Goal: Transaction & Acquisition: Book appointment/travel/reservation

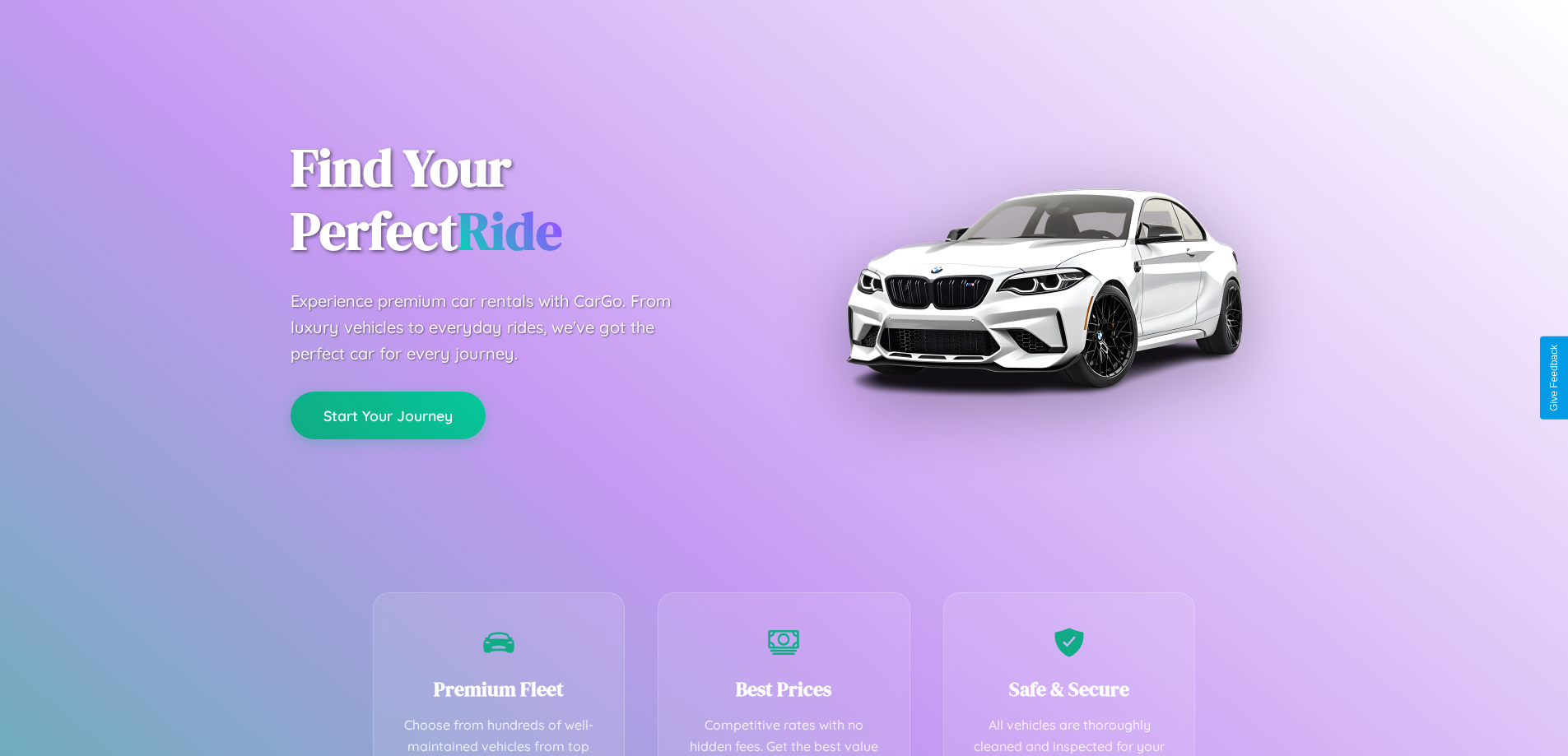
scroll to position [480, 0]
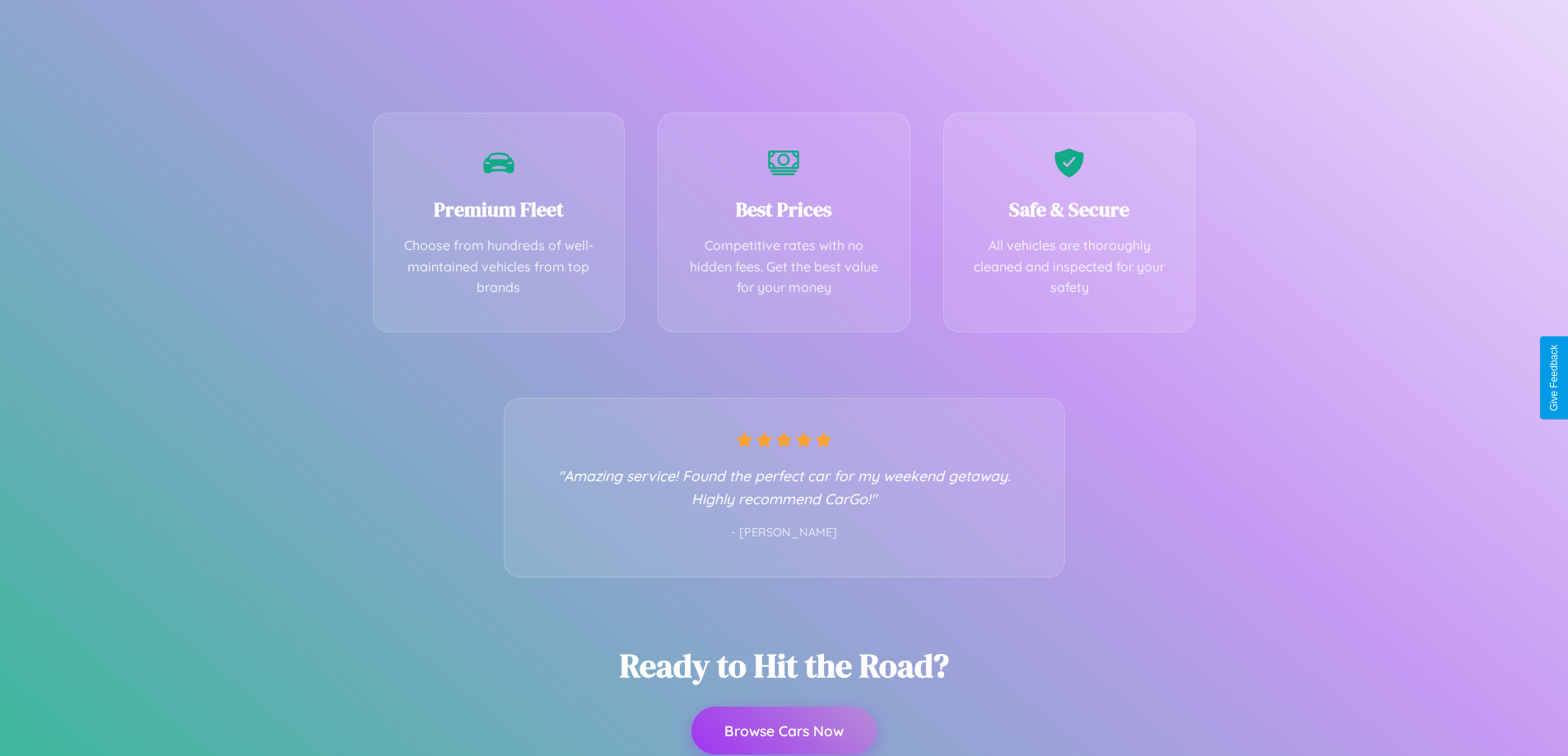
click at [784, 732] on button "Browse Cars Now" at bounding box center [784, 730] width 185 height 48
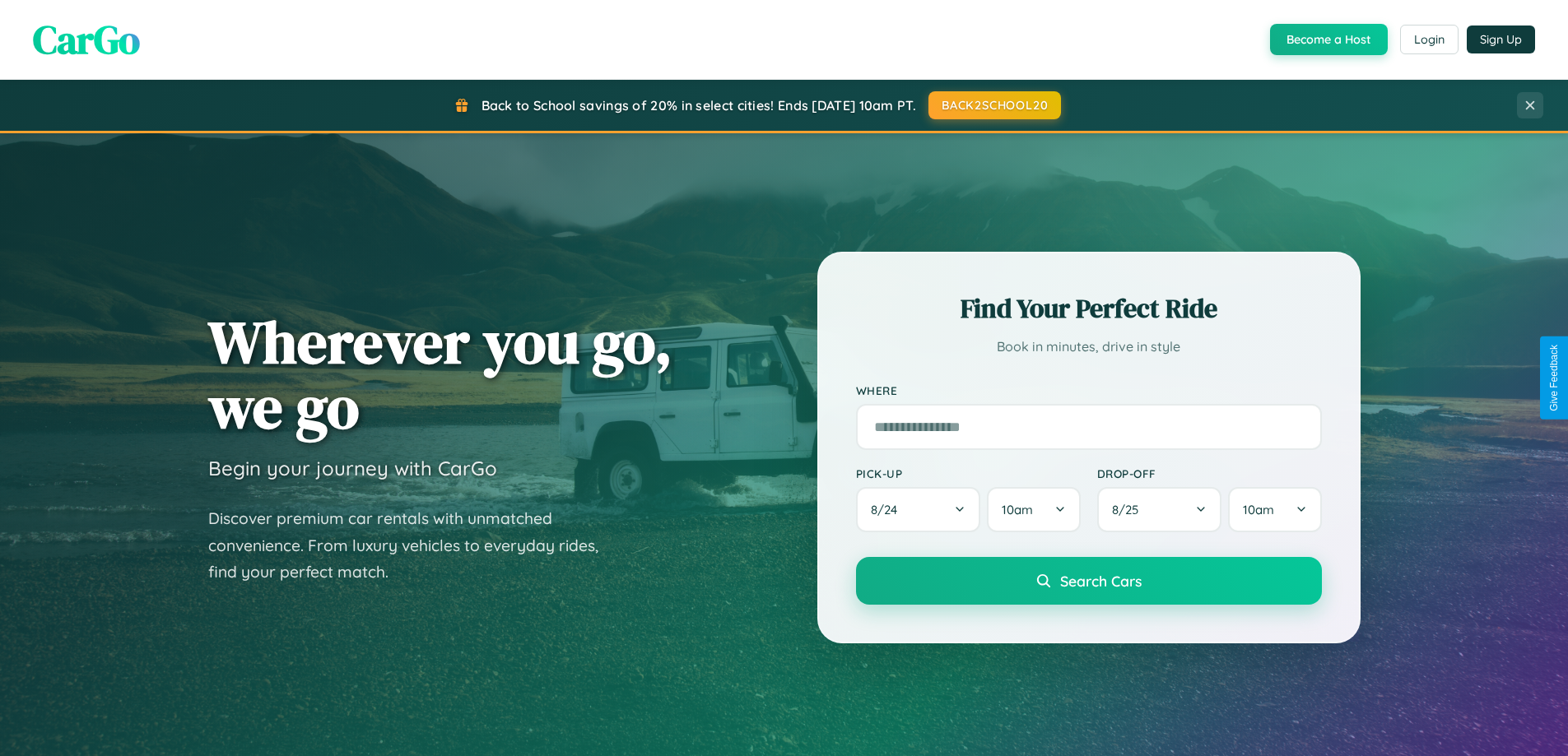
scroll to position [48, 0]
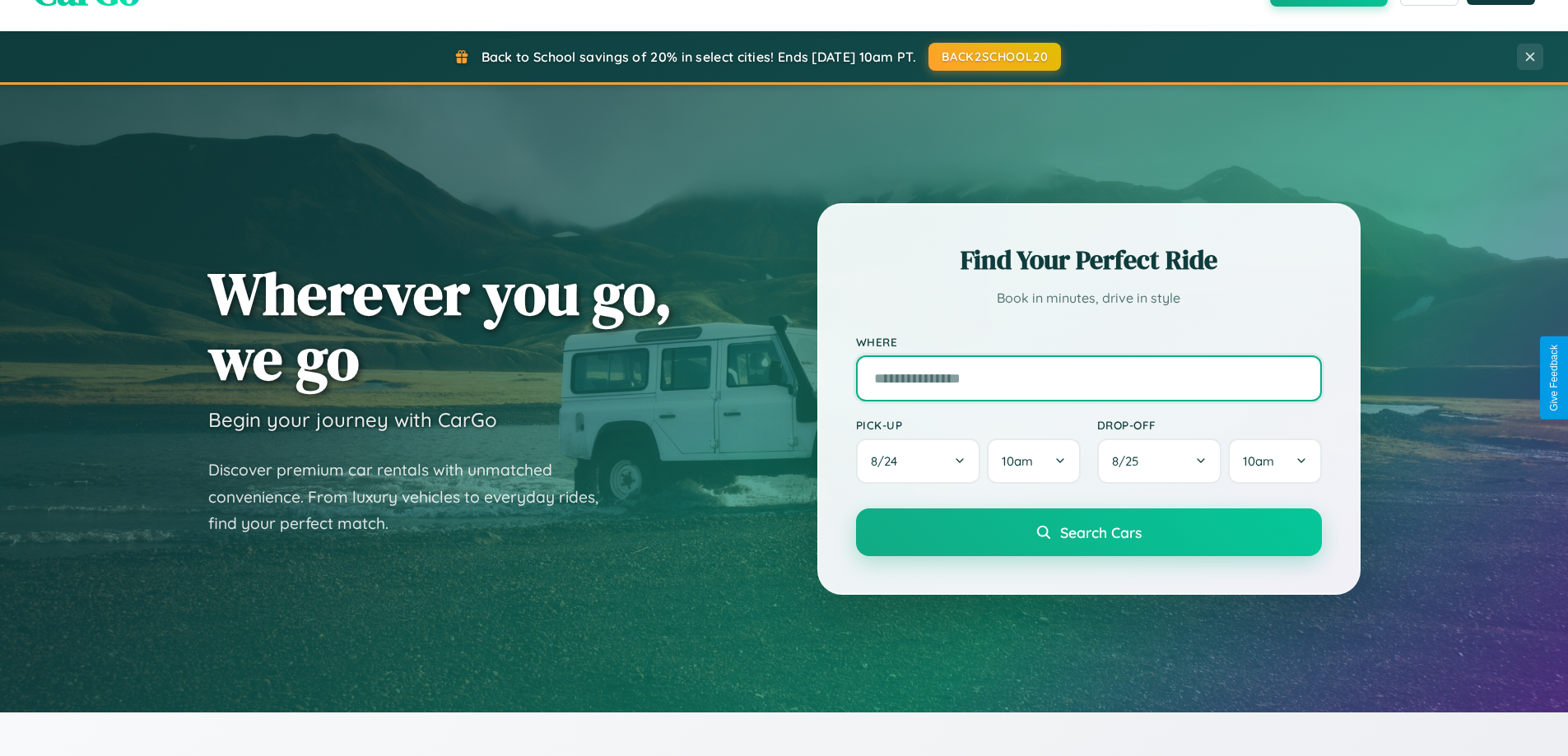
click at [1088, 378] on input "text" at bounding box center [1088, 378] width 466 height 46
type input "**********"
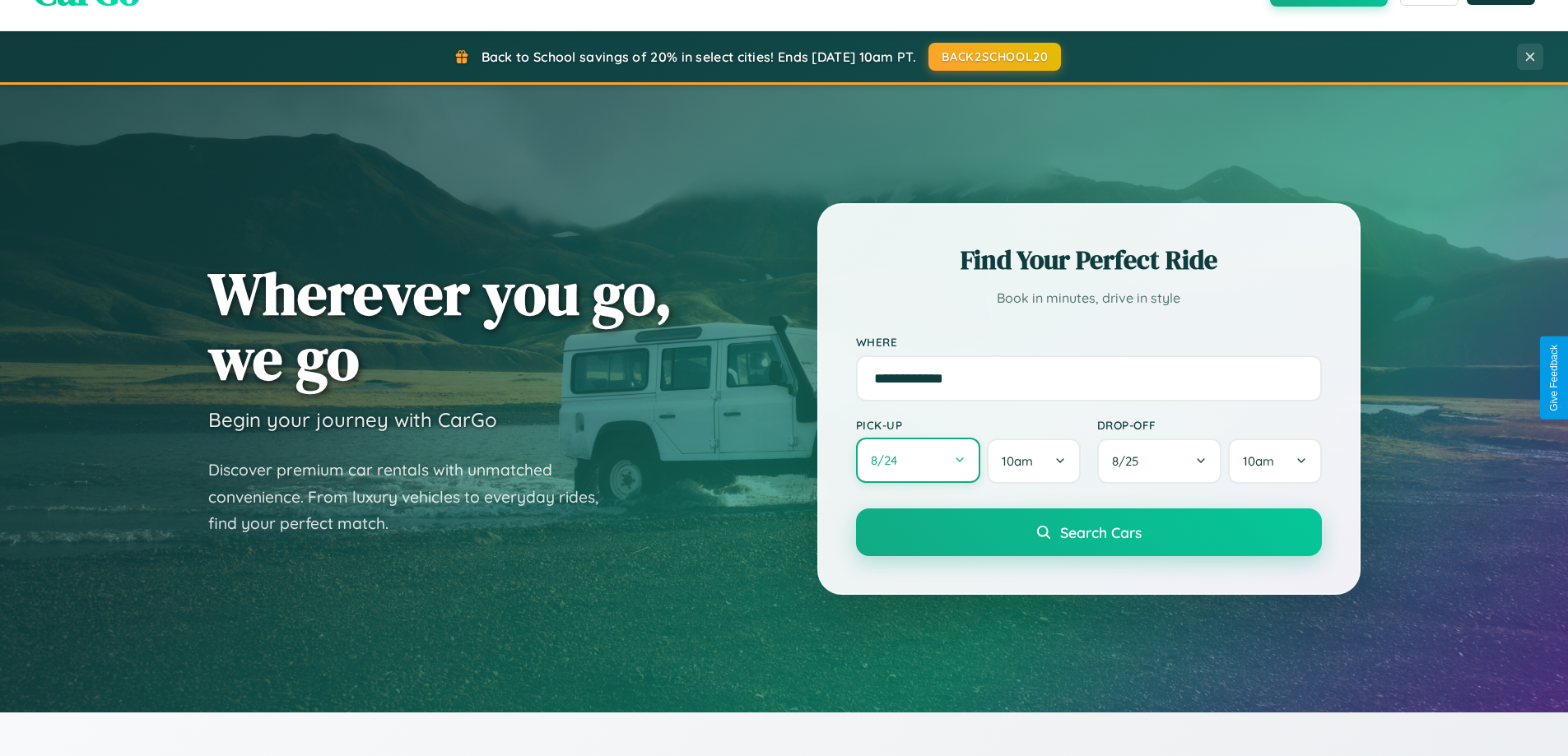
click at [918, 461] on button "8 / 24" at bounding box center [918, 460] width 125 height 45
select select "*"
select select "****"
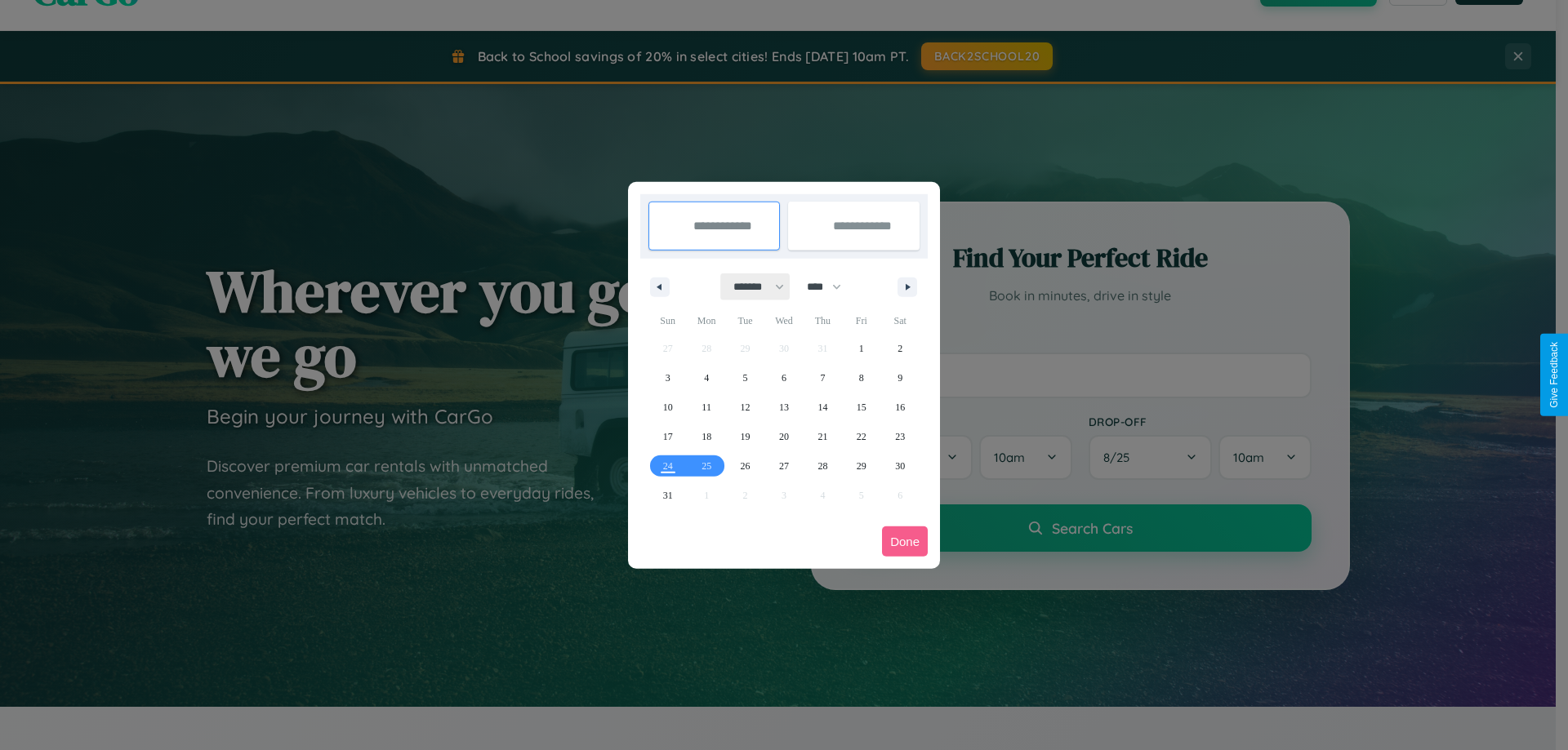
drag, startPoint x: 751, startPoint y: 286, endPoint x: 784, endPoint y: 327, distance: 52.6
click at [751, 286] on select "******* ******** ***** ***** *** **** **** ****** ********* ******* ******** **…" at bounding box center [756, 286] width 69 height 27
select select "*"
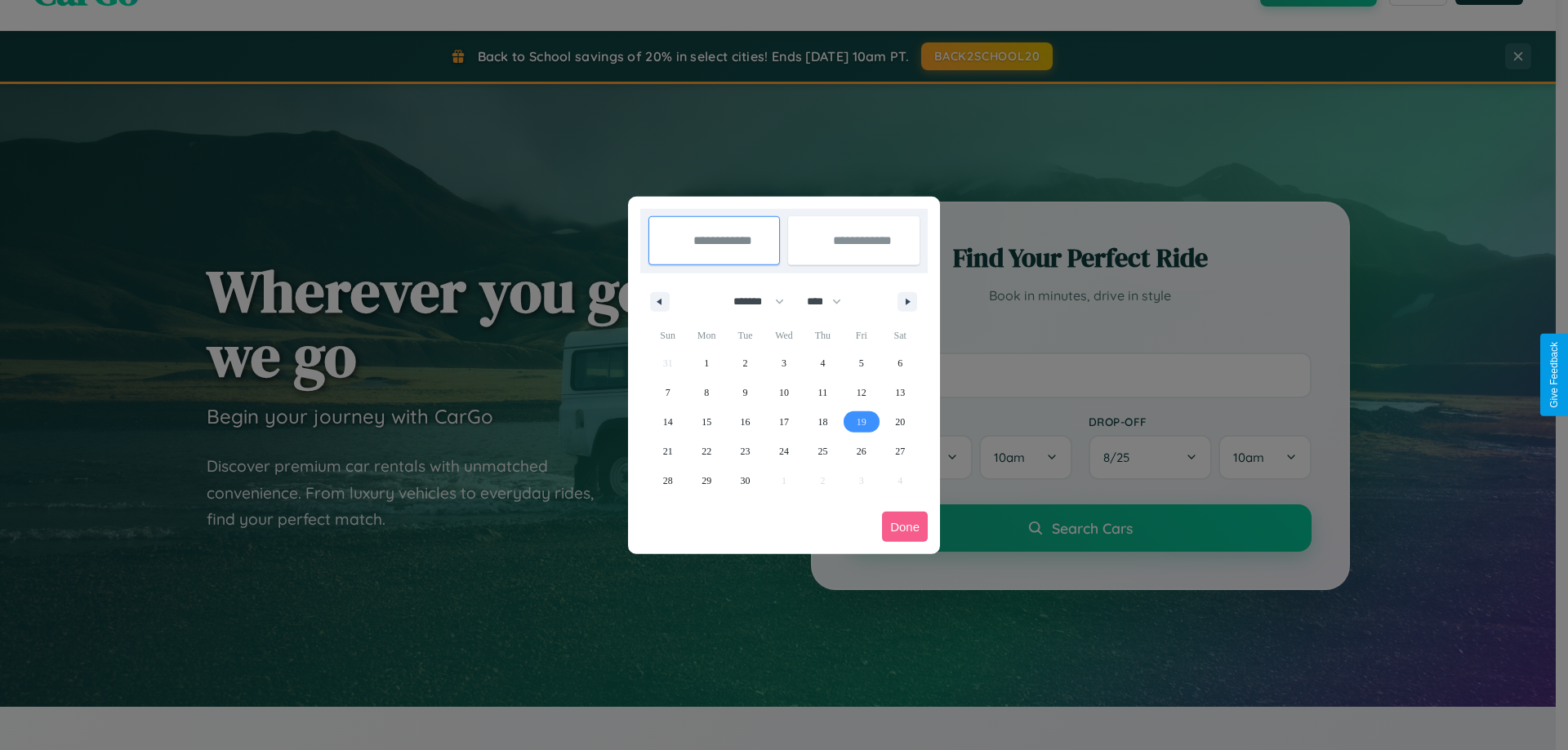
click at [861, 422] on span "19" at bounding box center [861, 422] width 10 height 29
type input "**********"
click at [783, 451] on span "24" at bounding box center [784, 451] width 10 height 29
type input "**********"
click at [905, 527] on button "Done" at bounding box center [904, 527] width 45 height 30
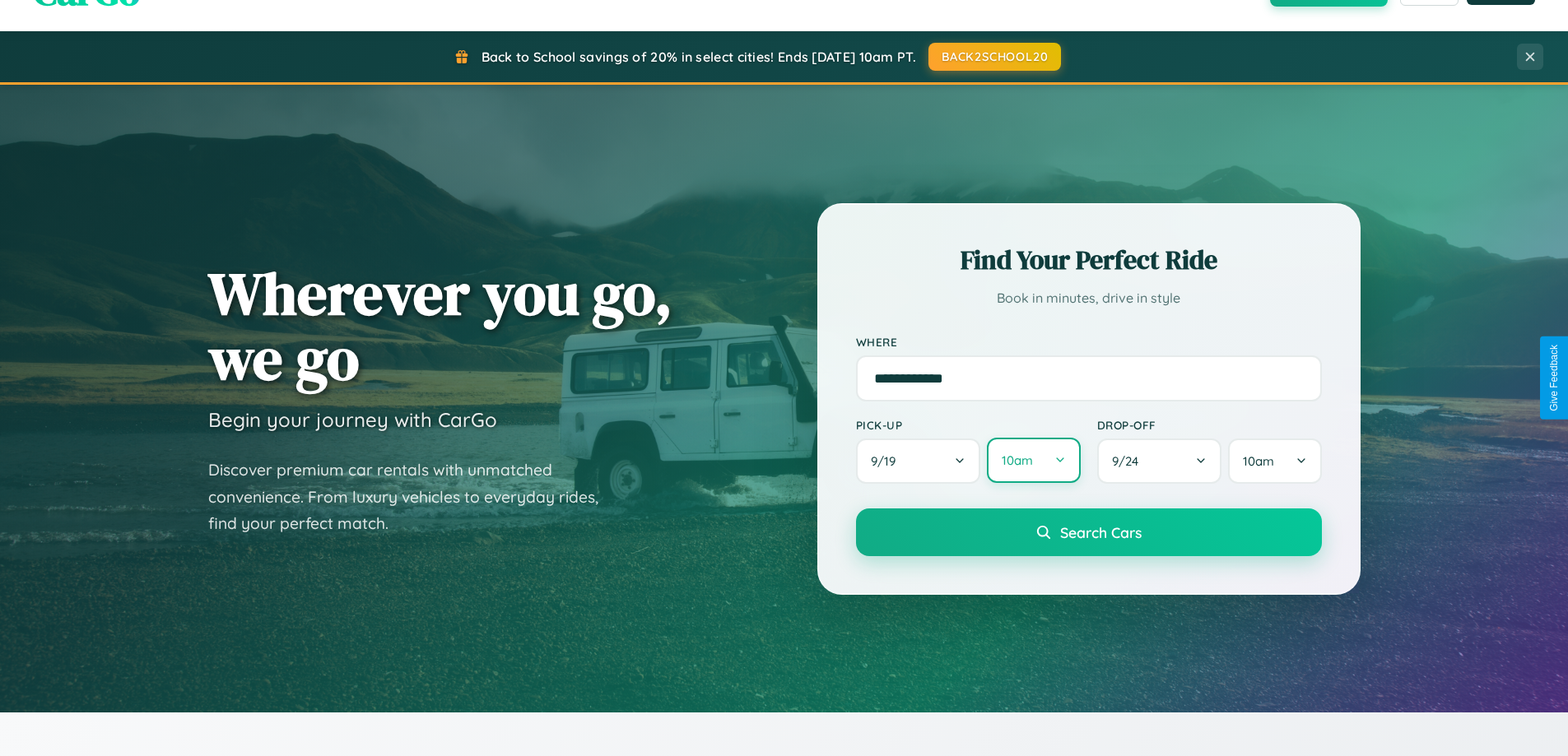
click at [1033, 461] on button "10am" at bounding box center [1033, 460] width 93 height 45
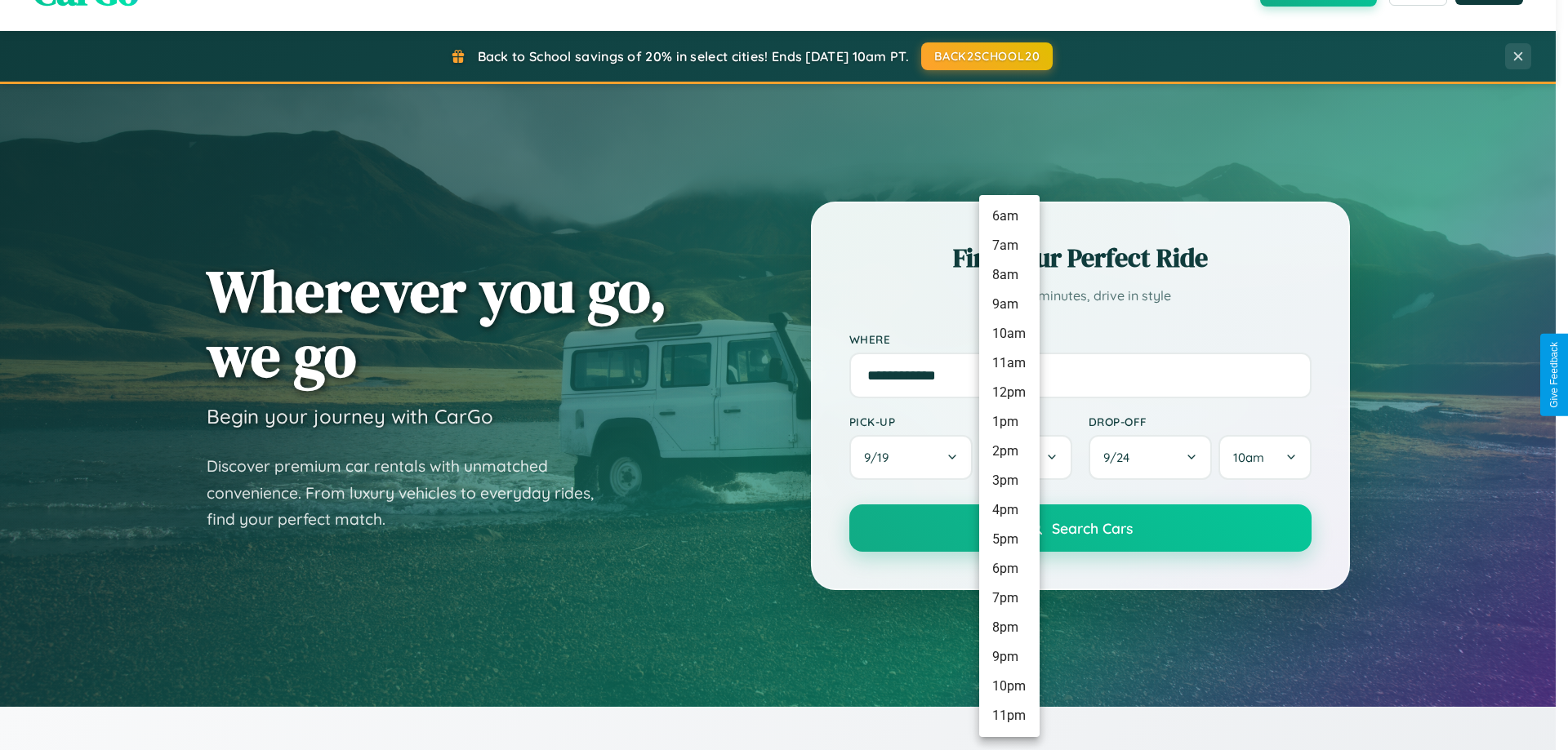
click at [1008, 657] on li "9pm" at bounding box center [1009, 657] width 61 height 29
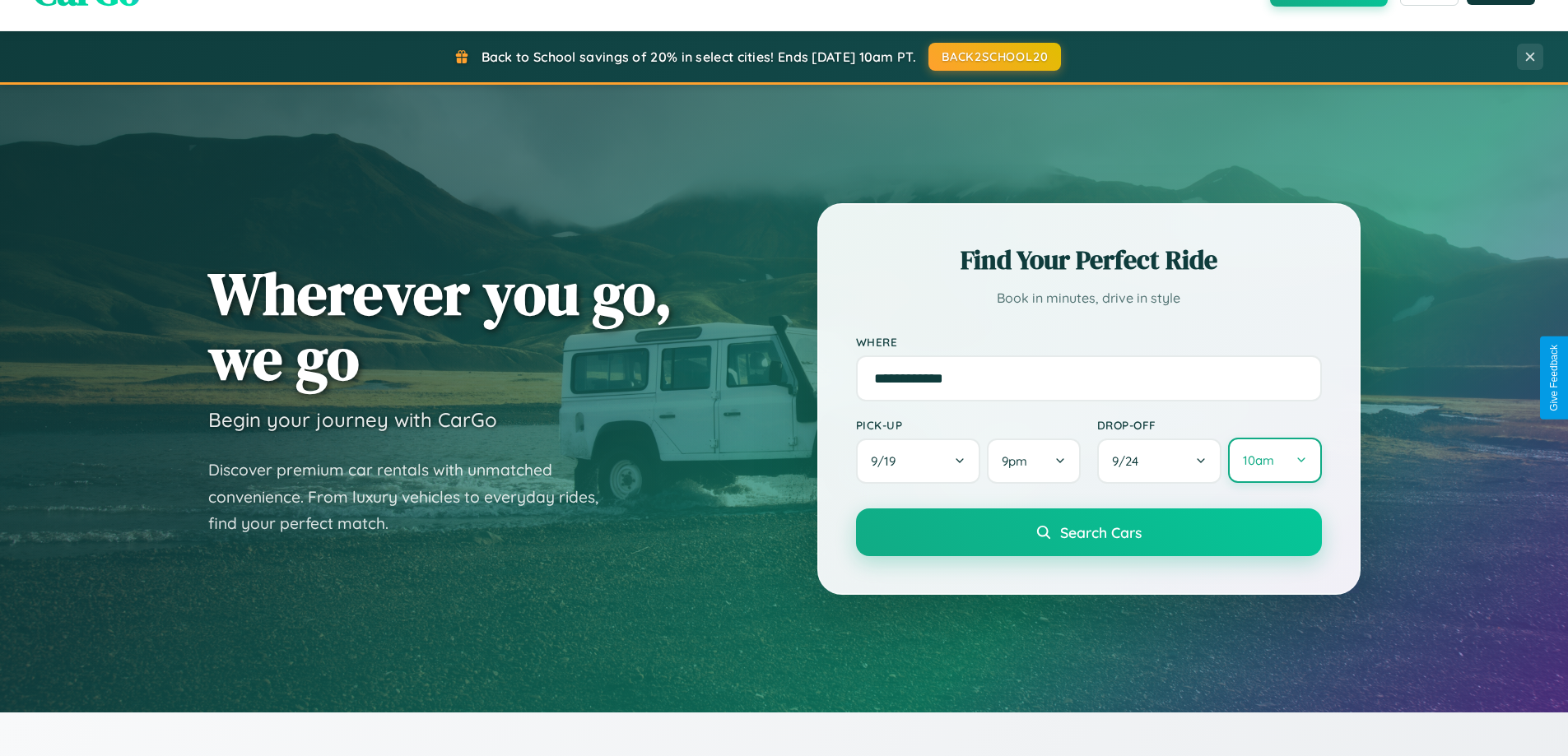
click at [1275, 461] on button "10am" at bounding box center [1275, 460] width 93 height 45
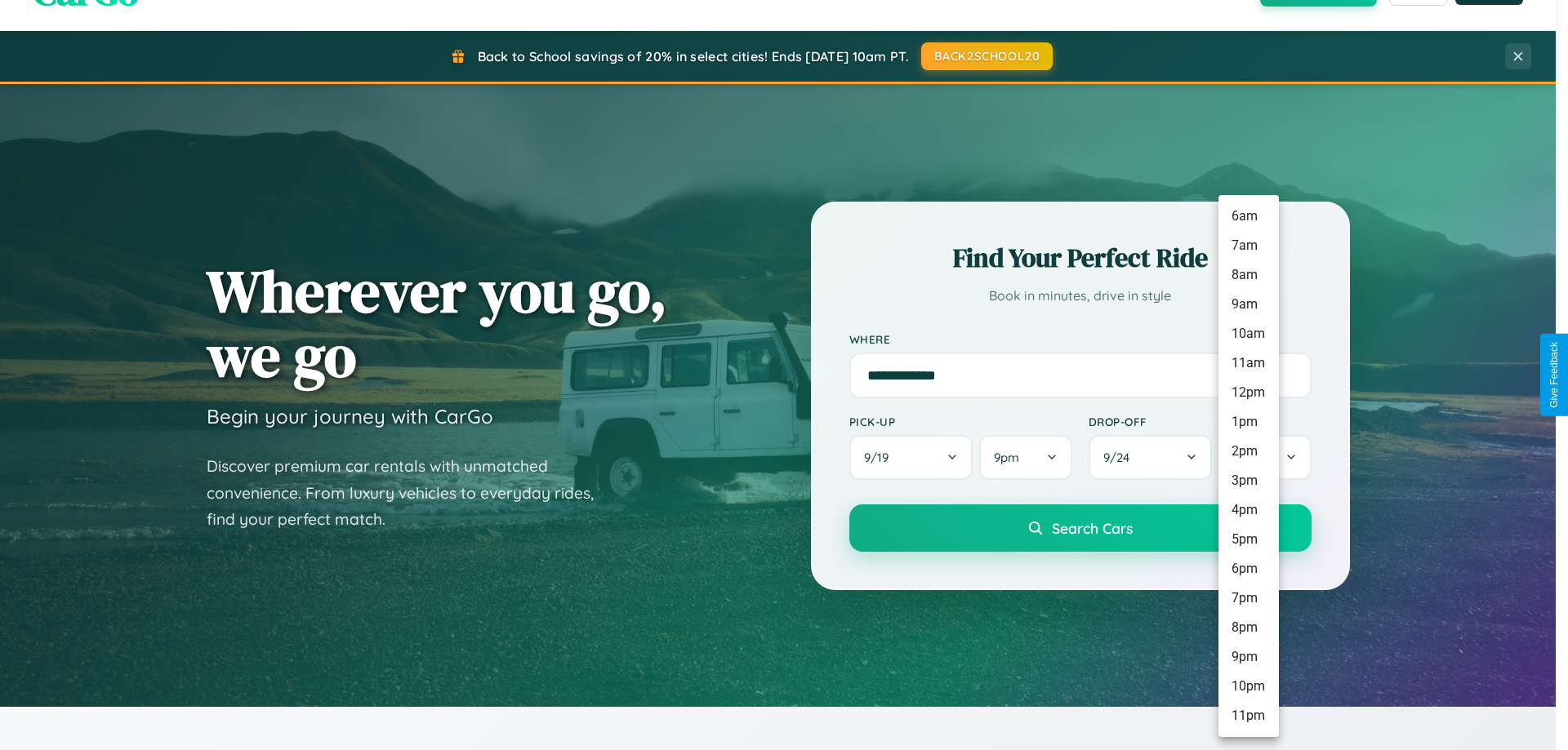
click at [1248, 540] on li "5pm" at bounding box center [1249, 539] width 61 height 29
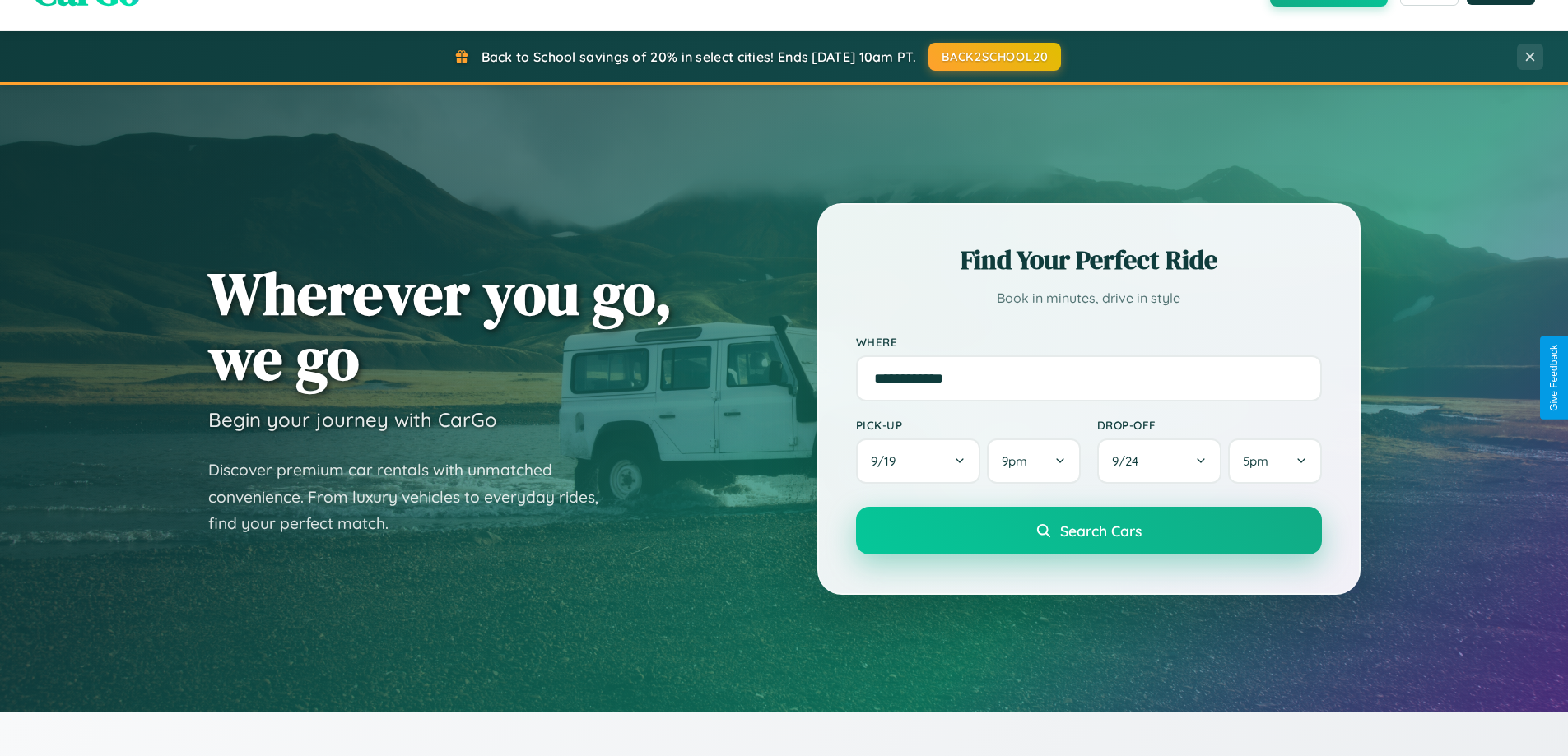
click at [1088, 531] on span "Search Cars" at bounding box center [1101, 531] width 82 height 18
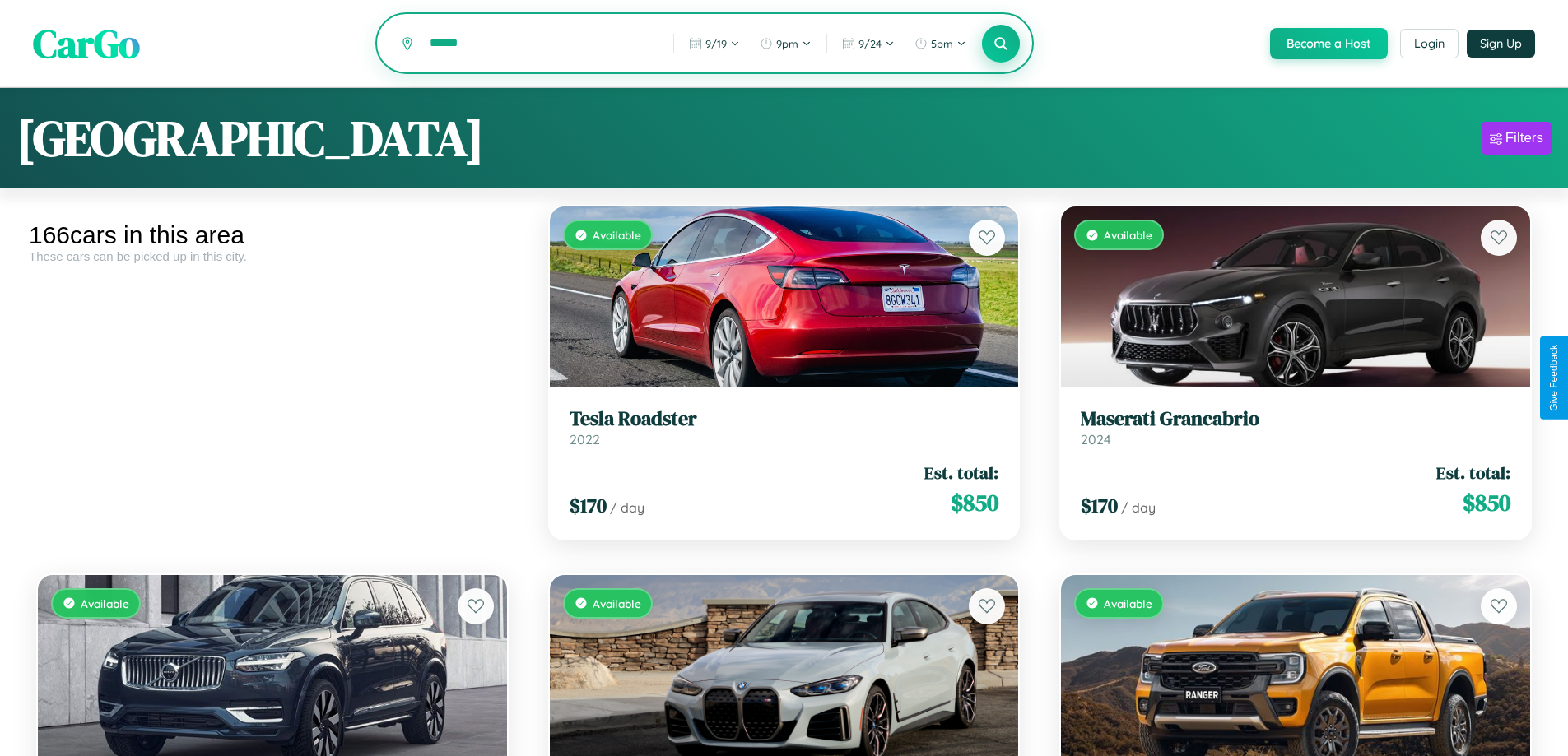
type input "******"
click at [1000, 45] on icon at bounding box center [1001, 42] width 15 height 15
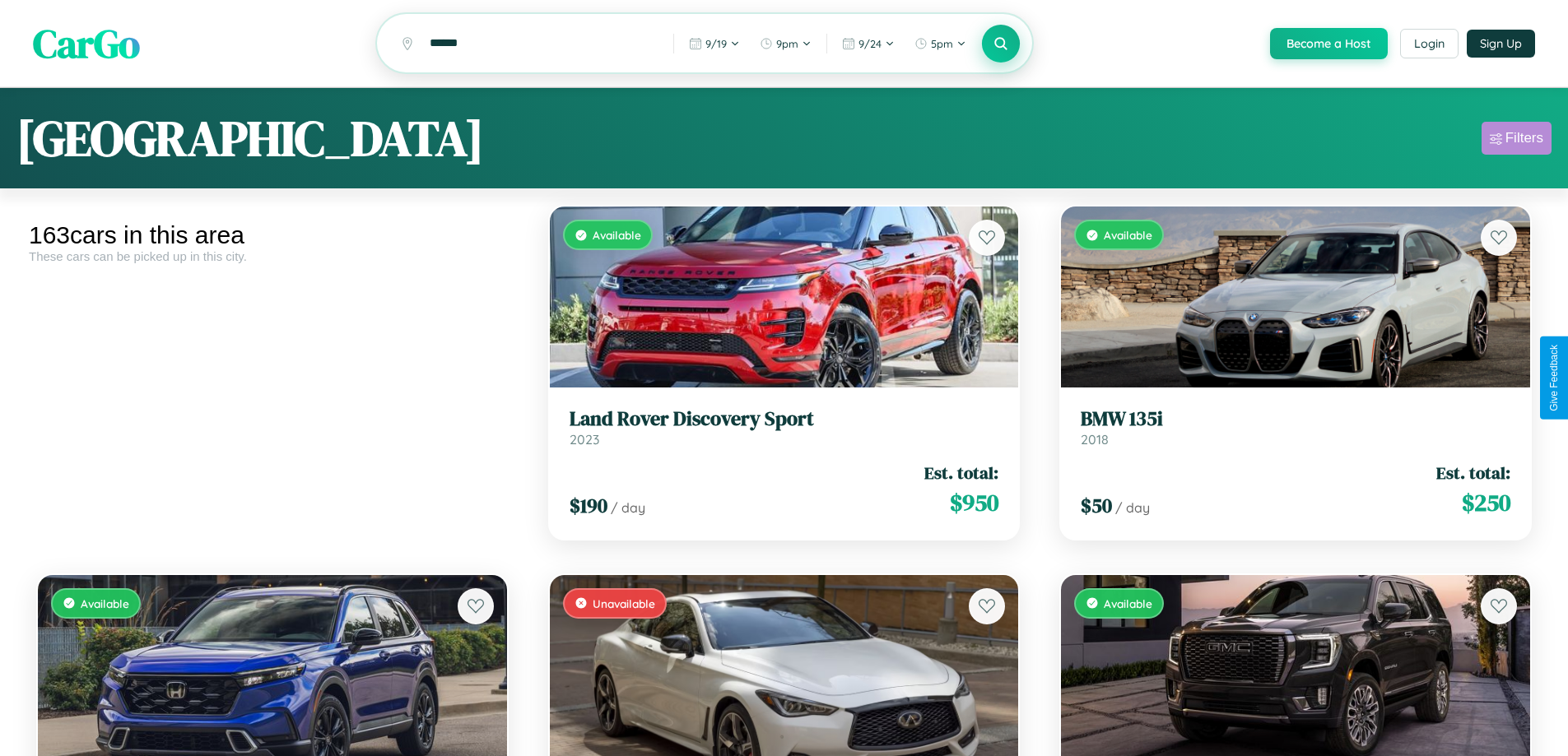
click at [1516, 141] on div "Filters" at bounding box center [1525, 138] width 38 height 16
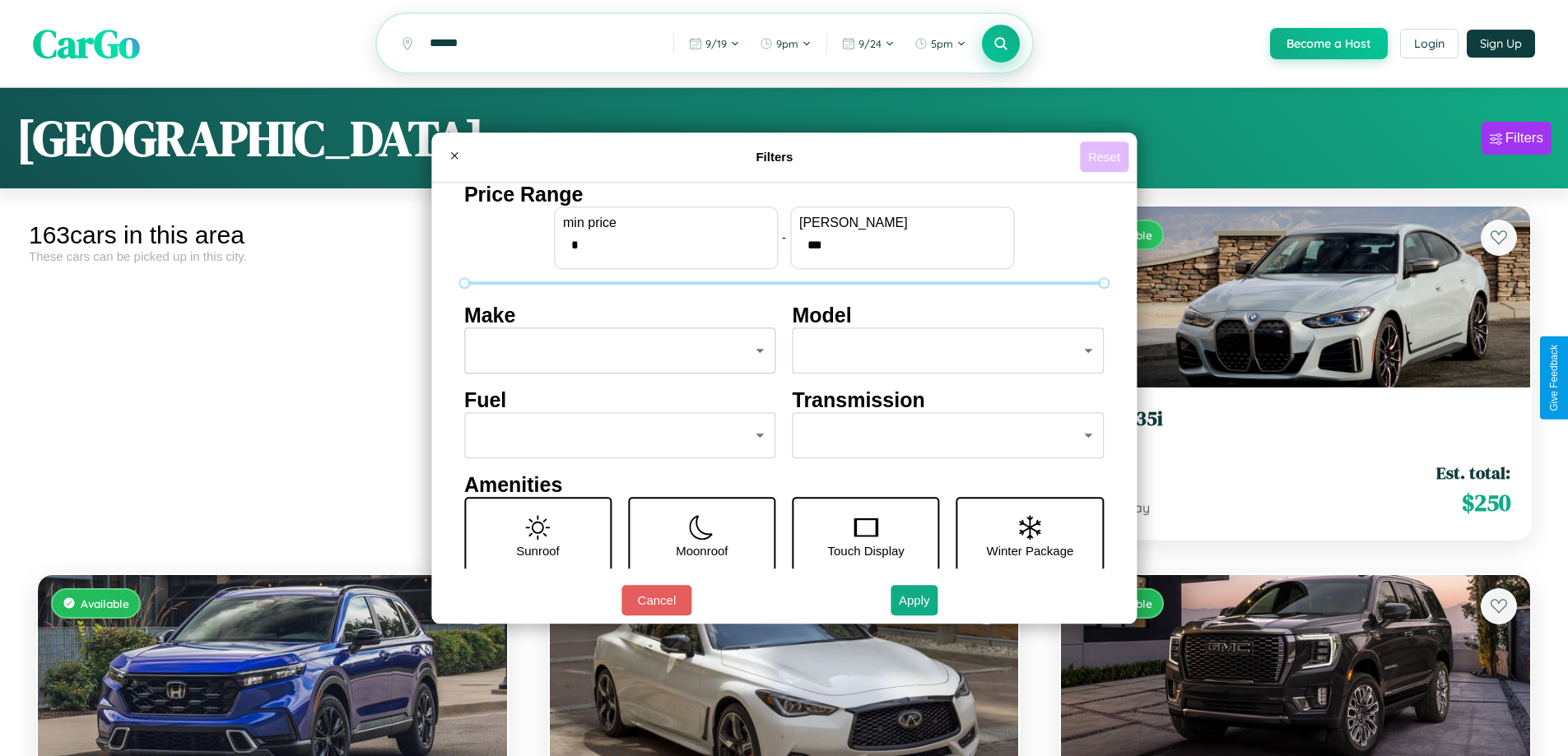
click at [1106, 156] on button "Reset" at bounding box center [1104, 157] width 48 height 30
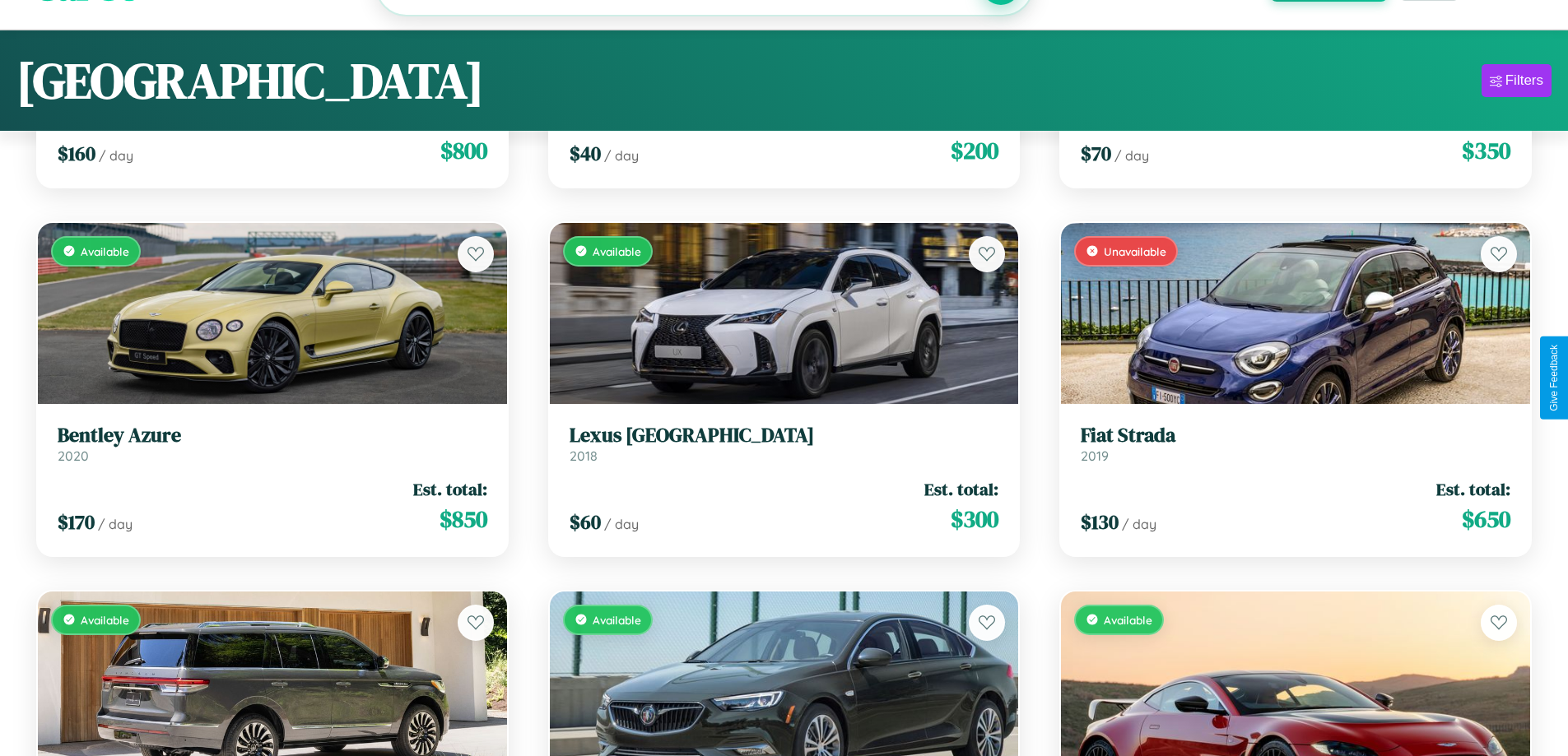
scroll to position [18044, 0]
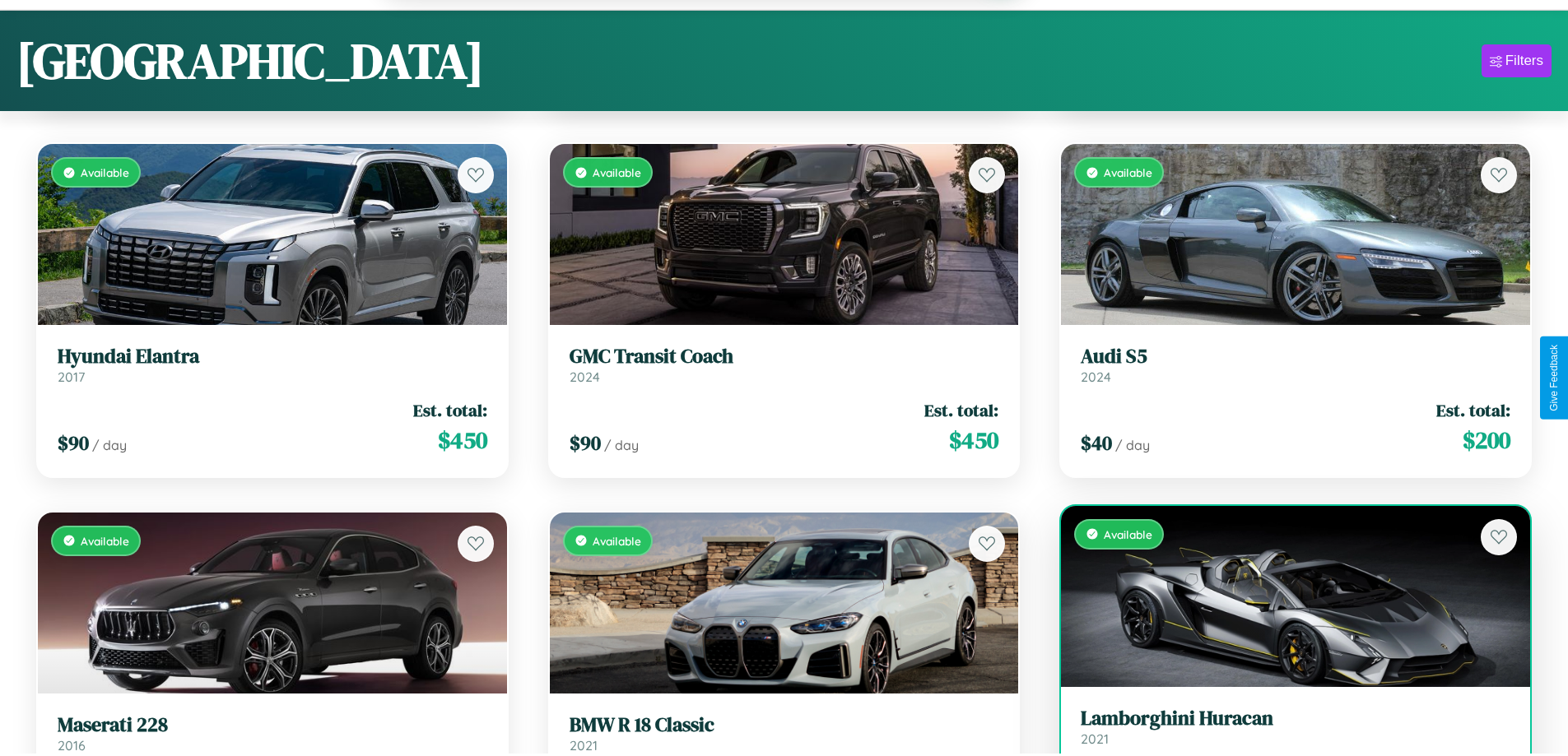
click at [1285, 735] on link "Lamborghini Huracan 2021" at bounding box center [1295, 726] width 430 height 40
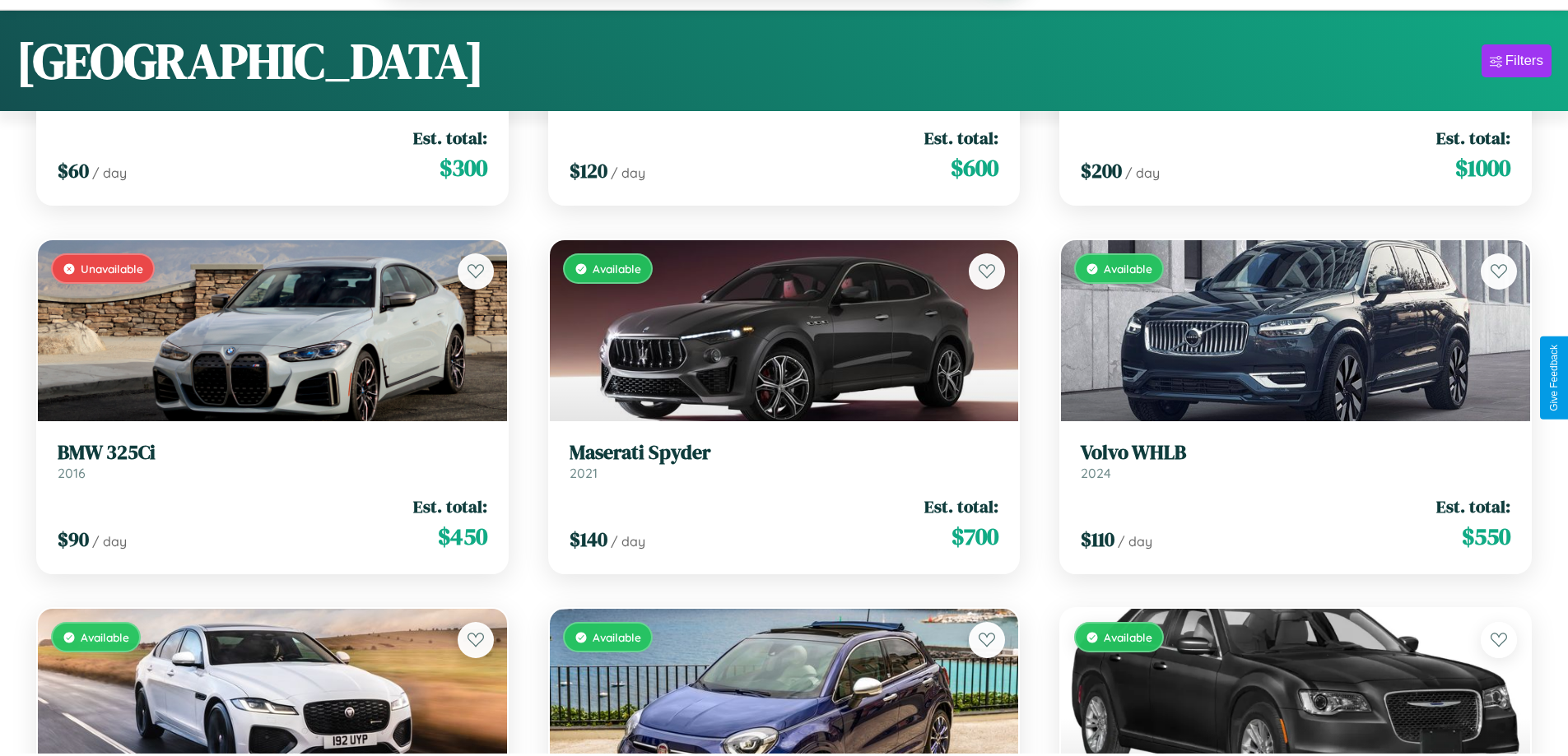
scroll to position [13130, 0]
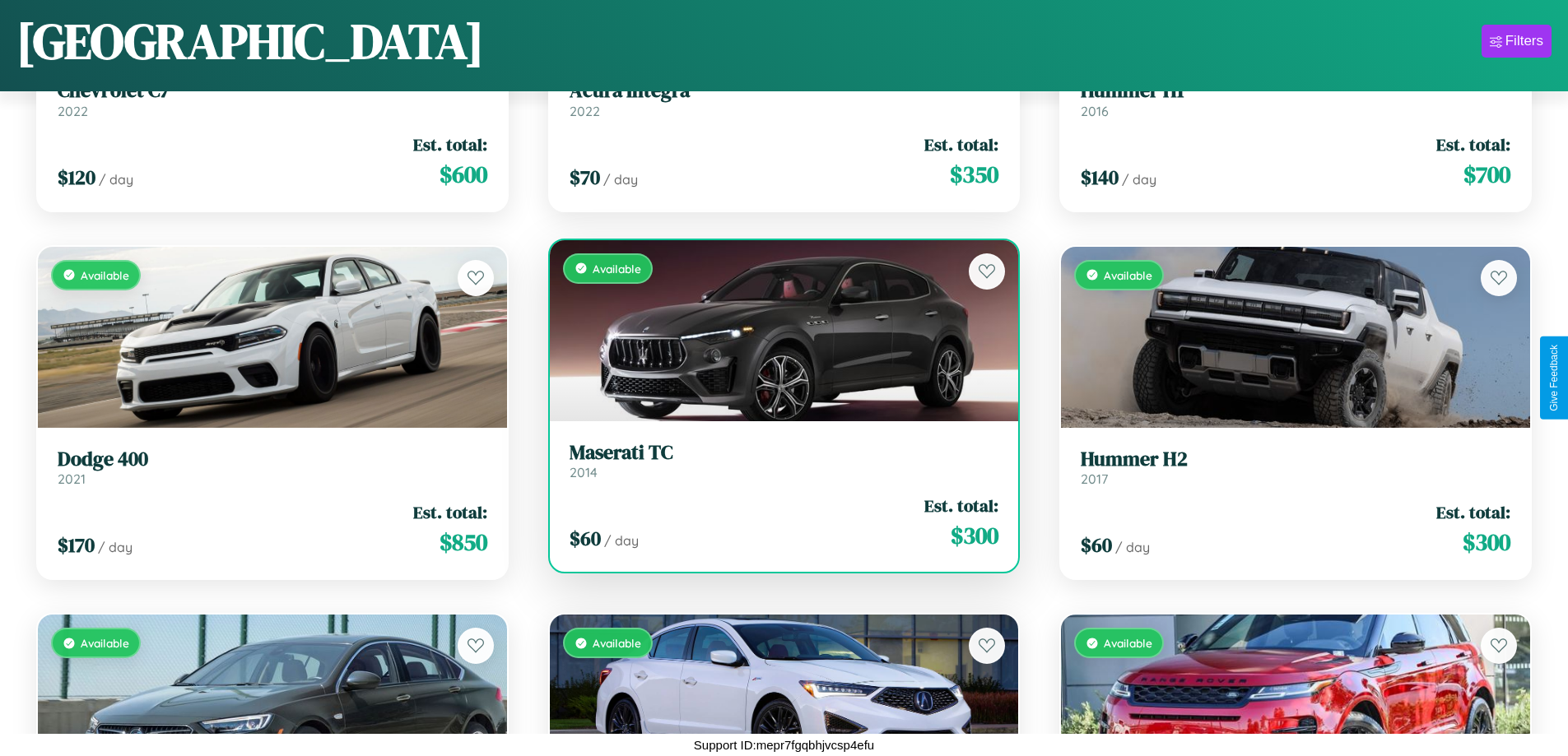
click at [777, 461] on h3 "Maserati TC" at bounding box center [784, 453] width 430 height 24
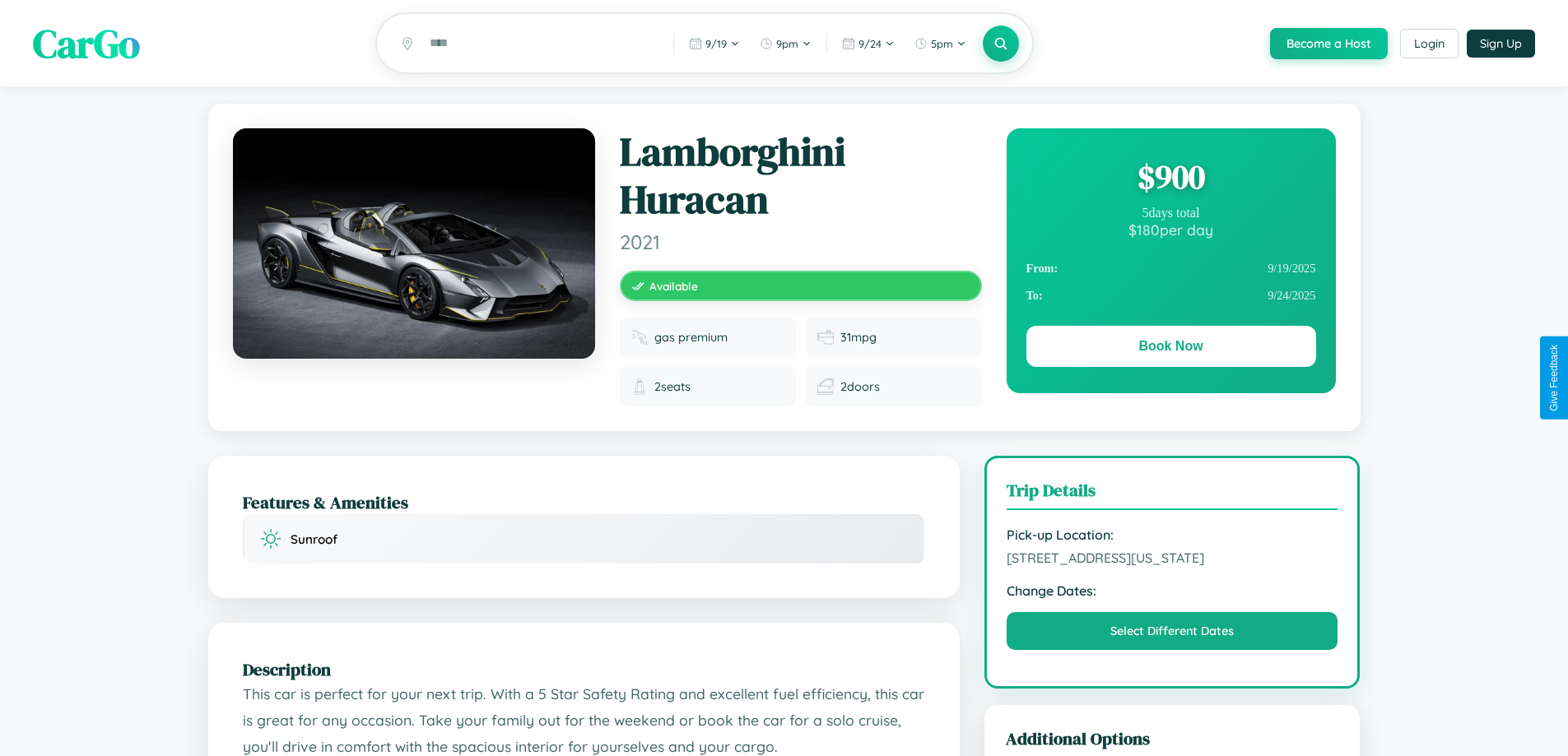
scroll to position [945, 0]
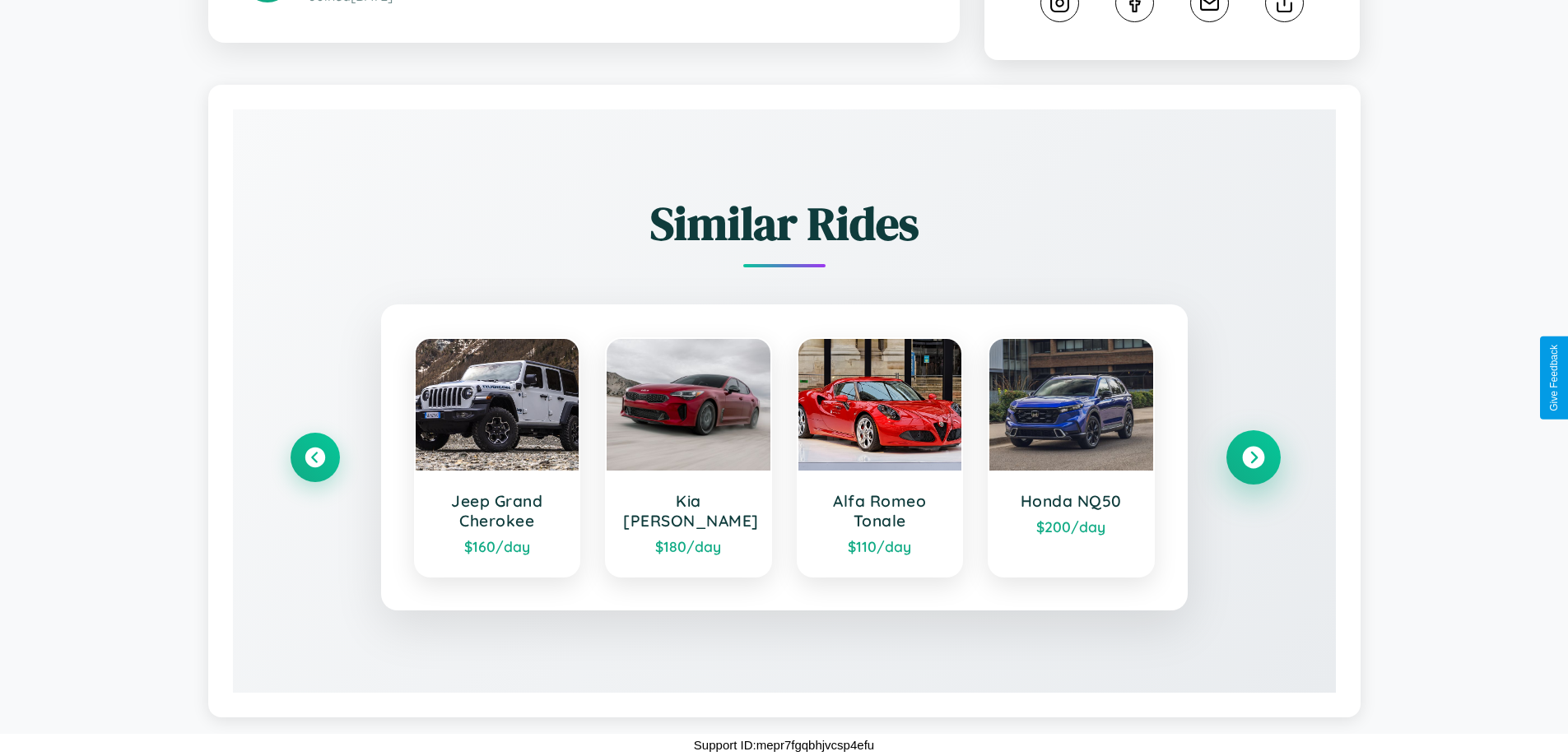
click at [1253, 457] on icon at bounding box center [1253, 457] width 22 height 22
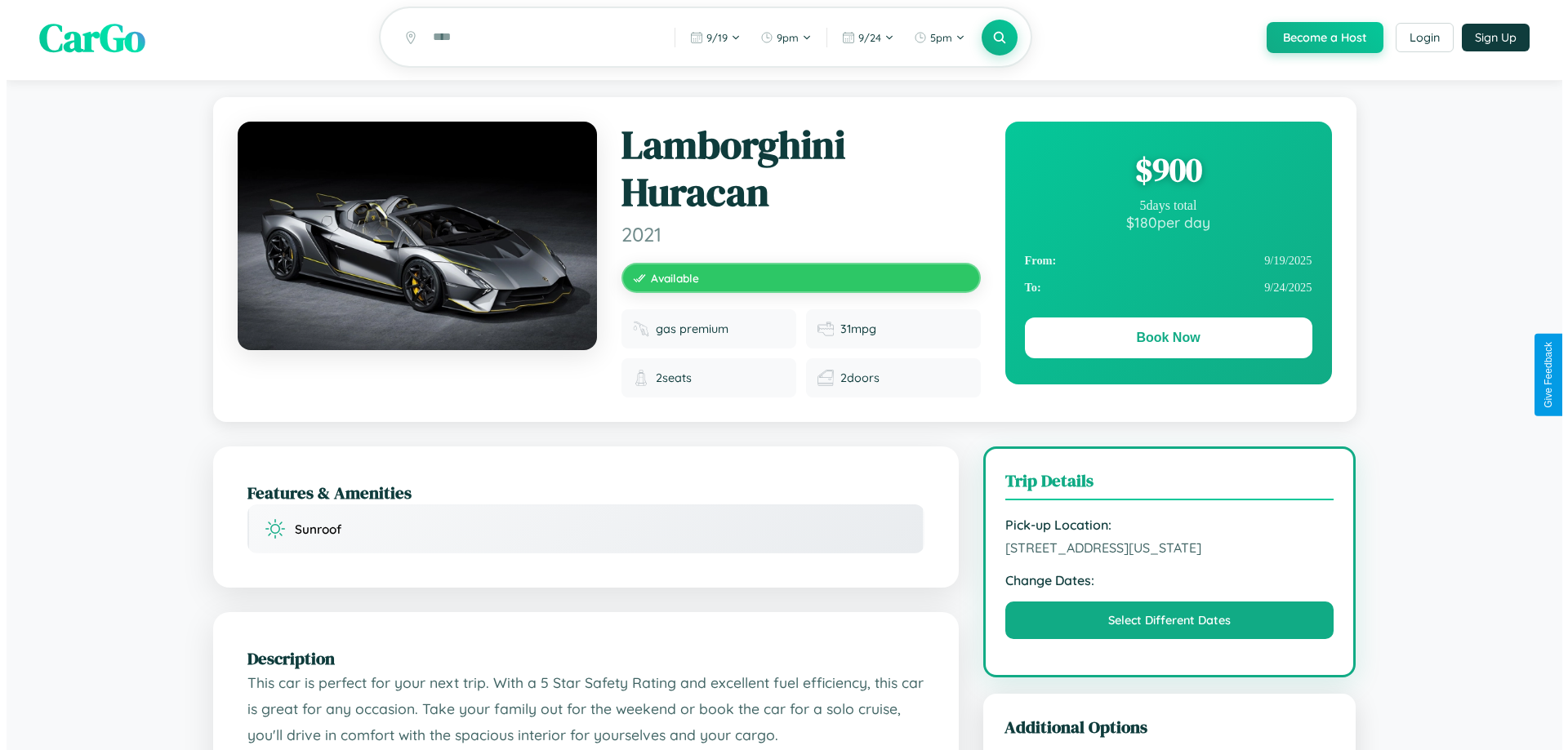
scroll to position [0, 0]
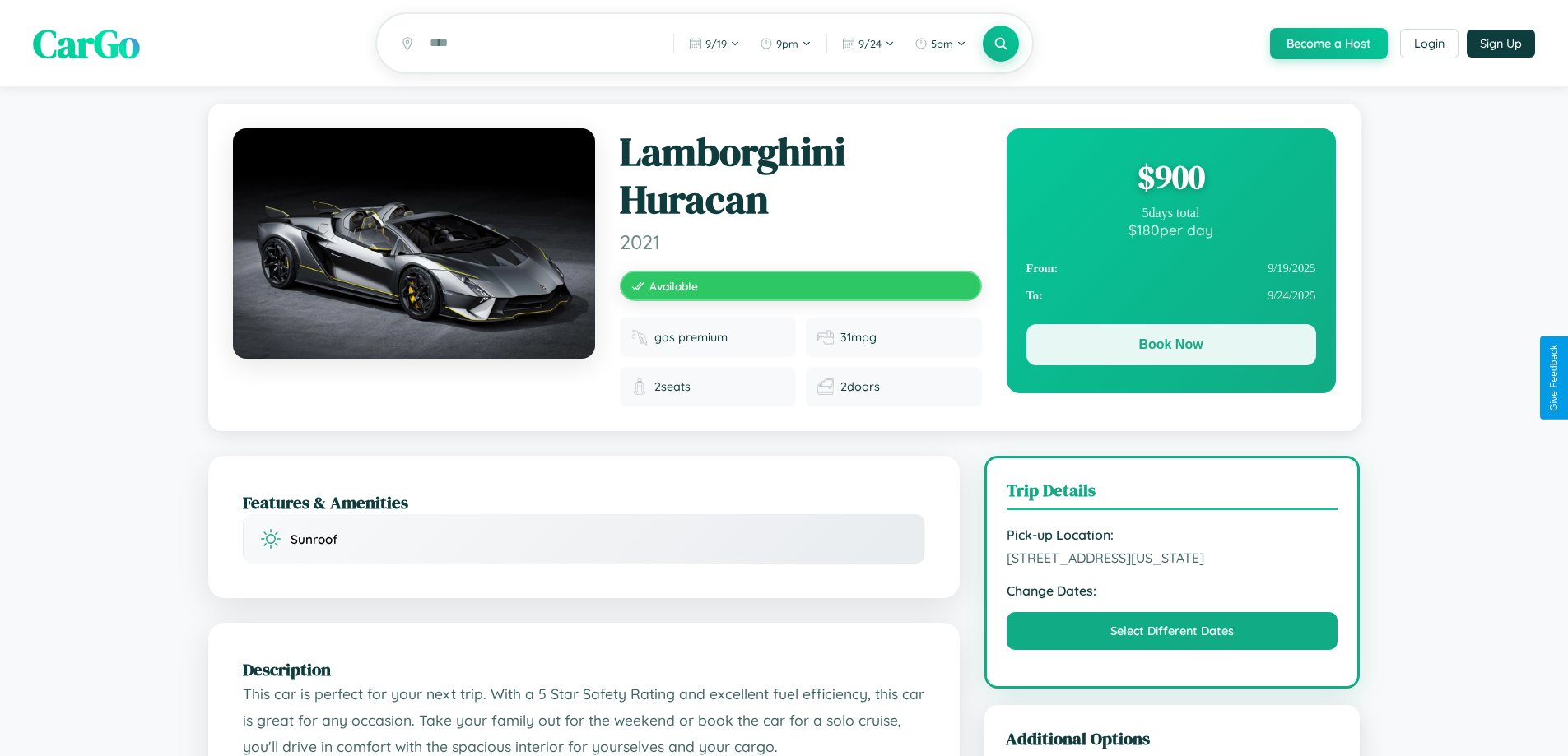
click at [1171, 347] on button "Book Now" at bounding box center [1171, 345] width 290 height 41
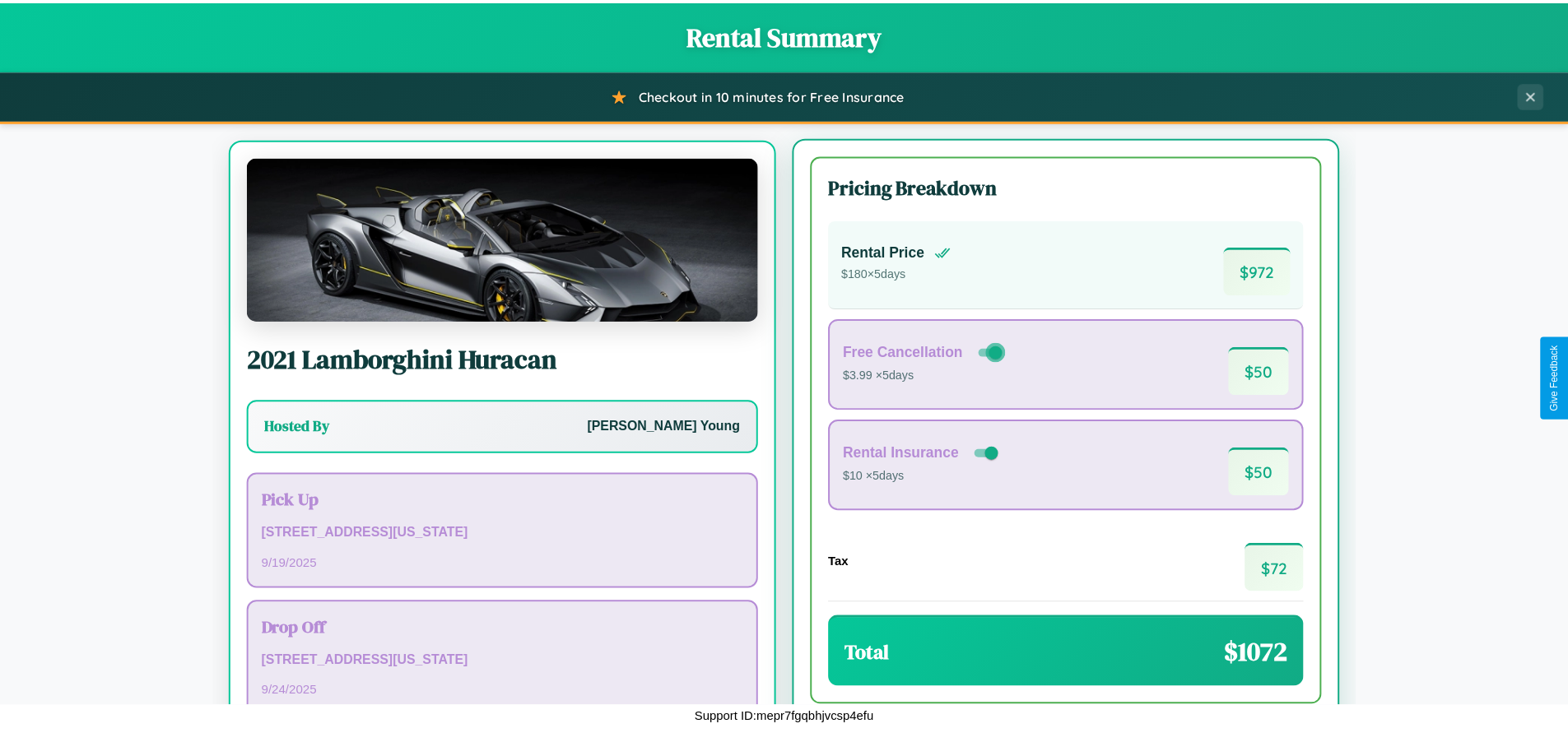
scroll to position [76, 0]
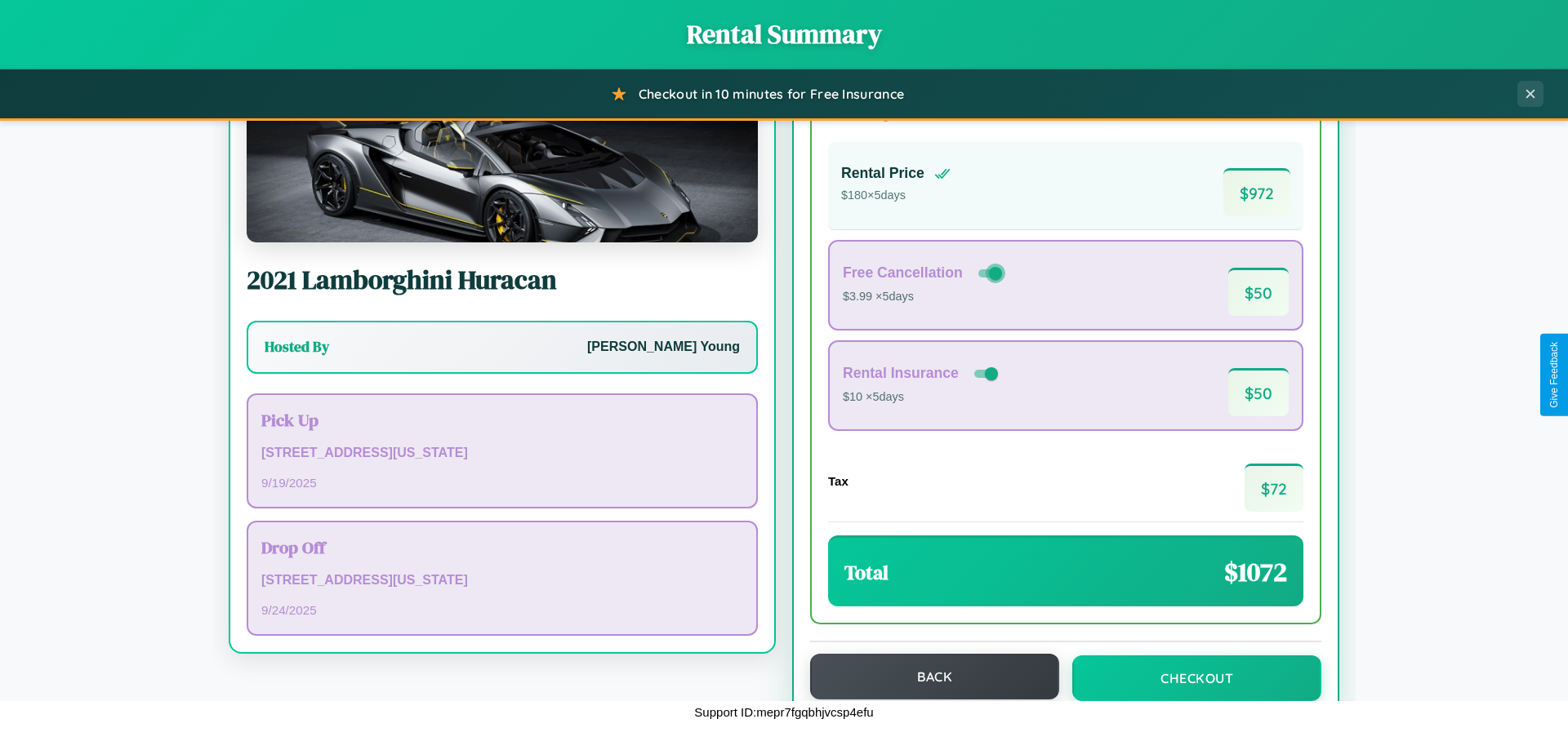
click at [927, 677] on button "Back" at bounding box center [934, 676] width 249 height 45
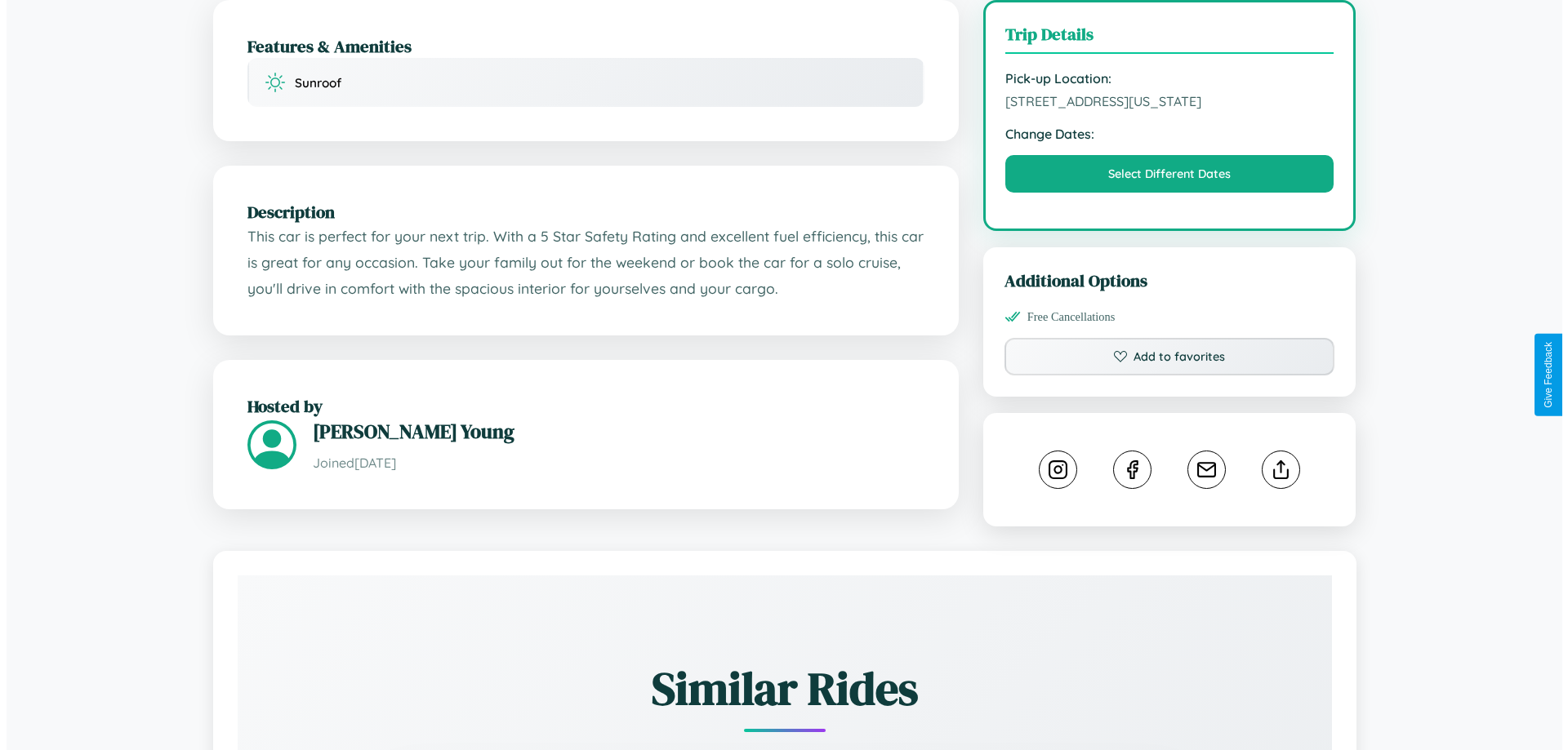
scroll to position [453, 0]
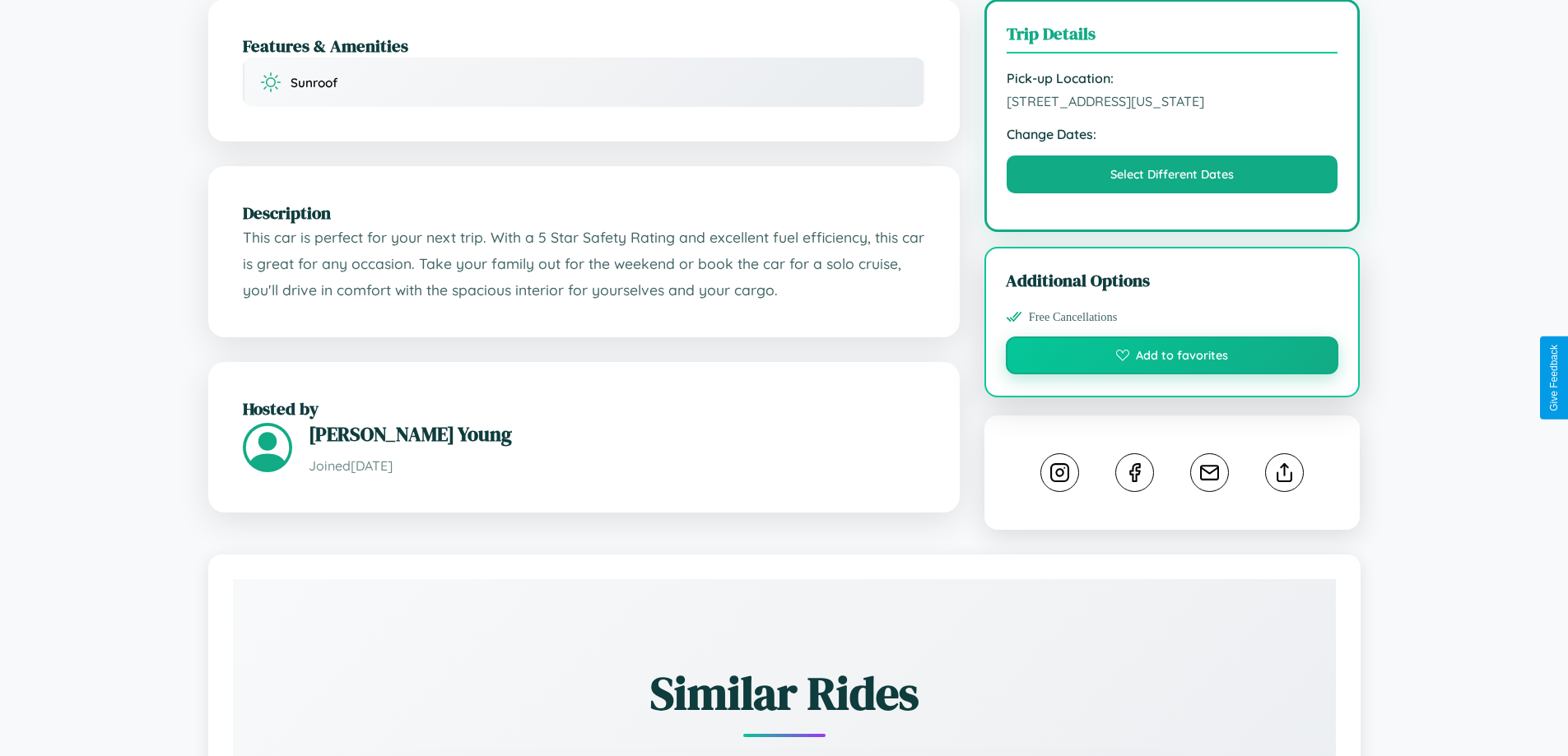
click at [1172, 375] on button "Add to favorites" at bounding box center [1172, 355] width 334 height 38
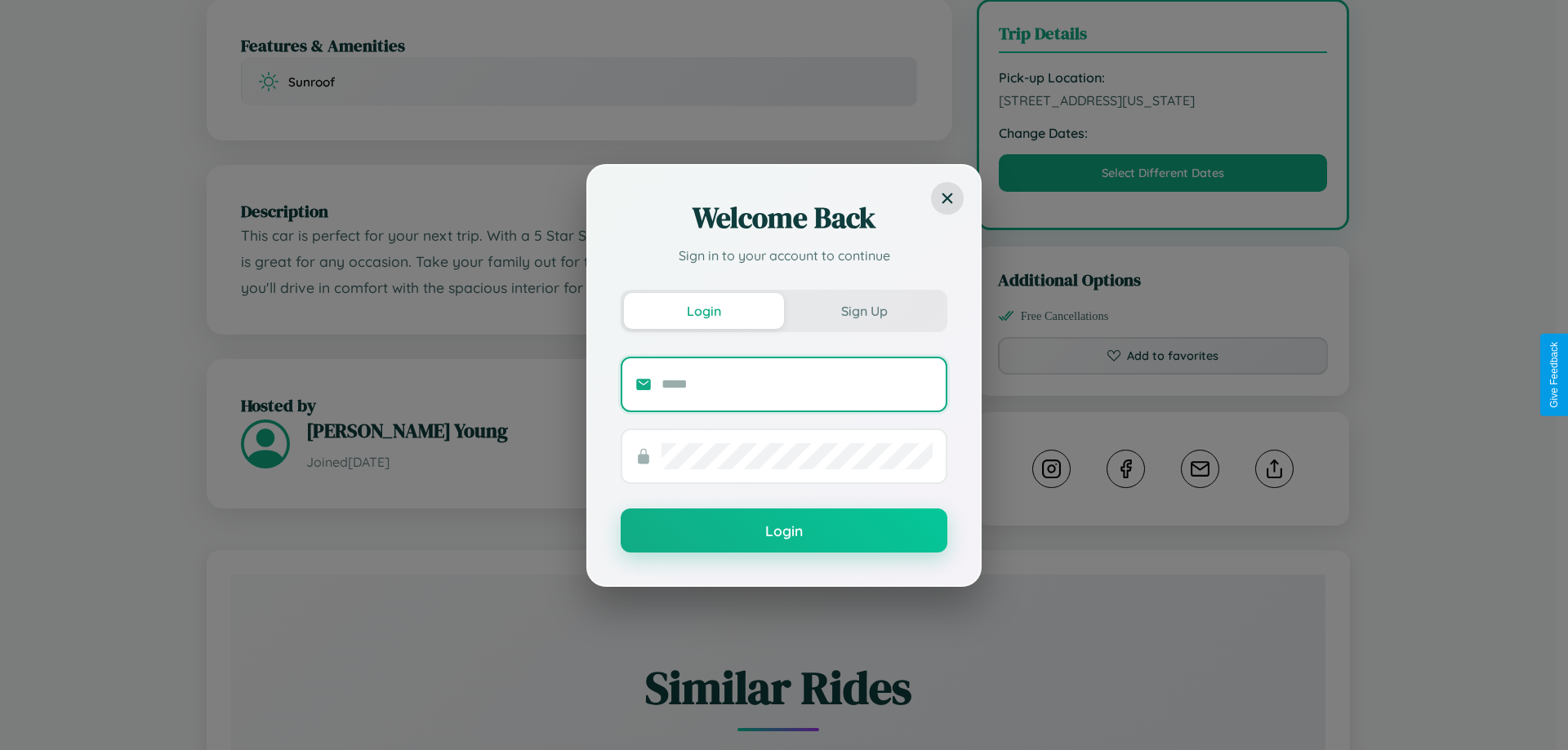
click at [797, 383] on input "text" at bounding box center [796, 384] width 271 height 26
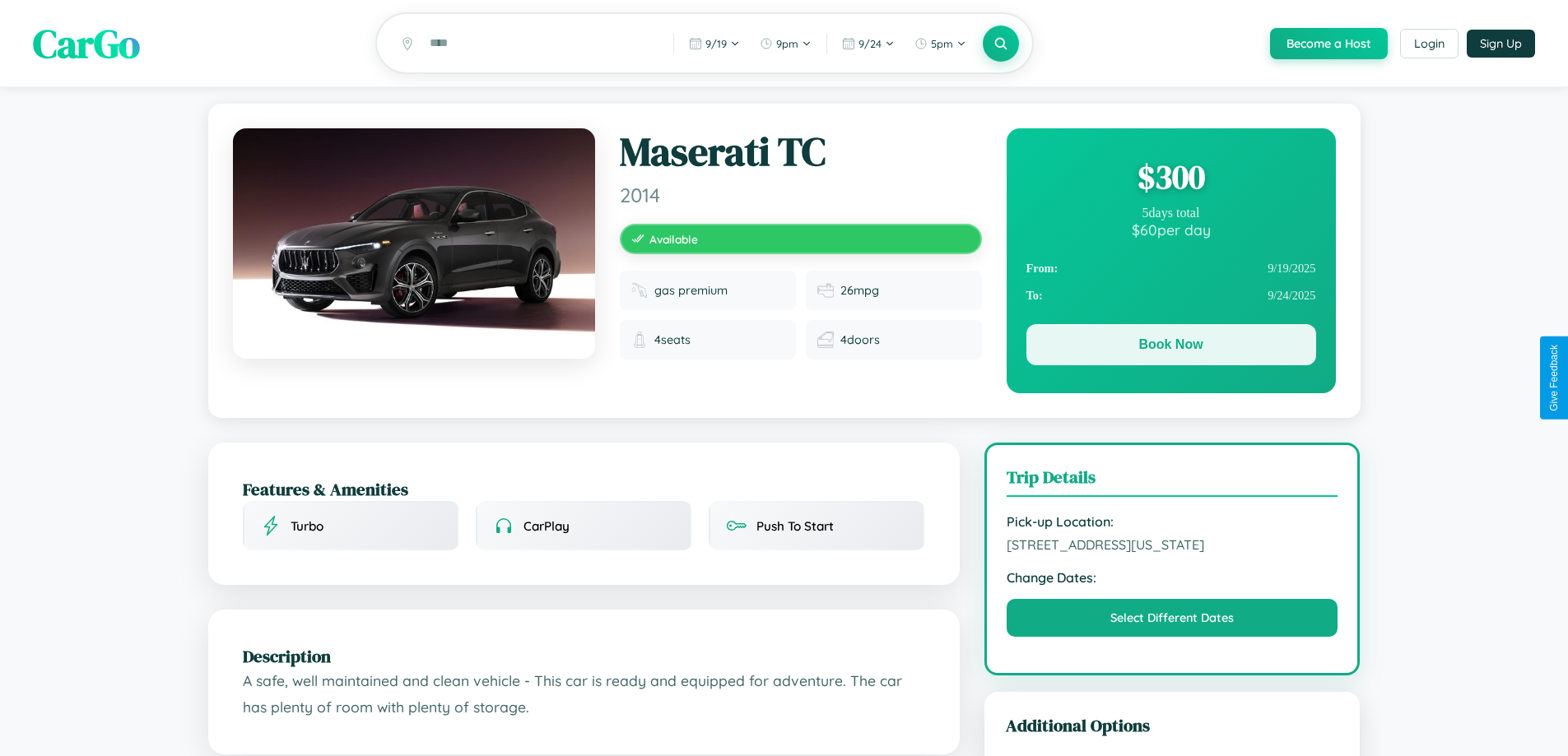
click at [1171, 347] on button "Book Now" at bounding box center [1171, 345] width 290 height 41
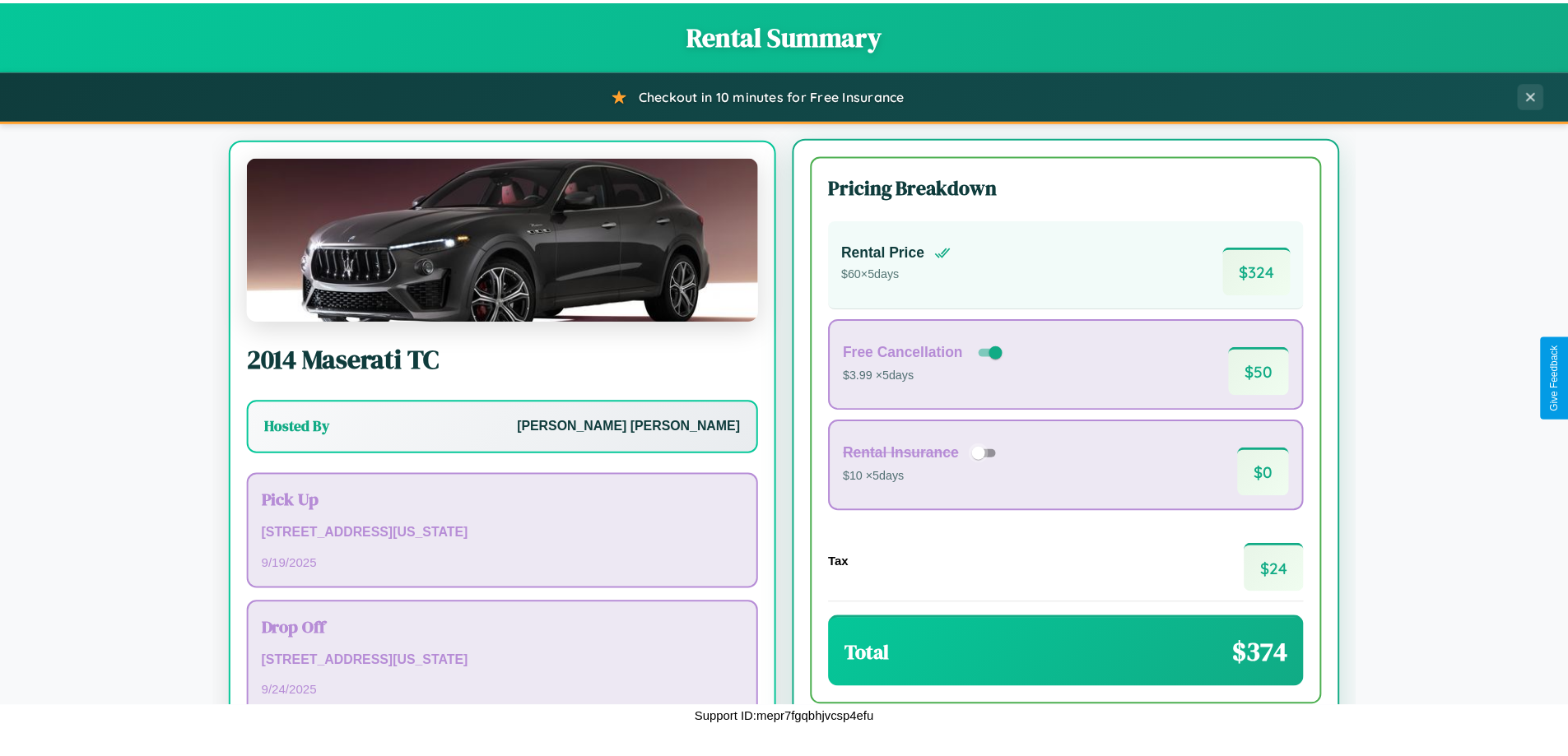
scroll to position [76, 0]
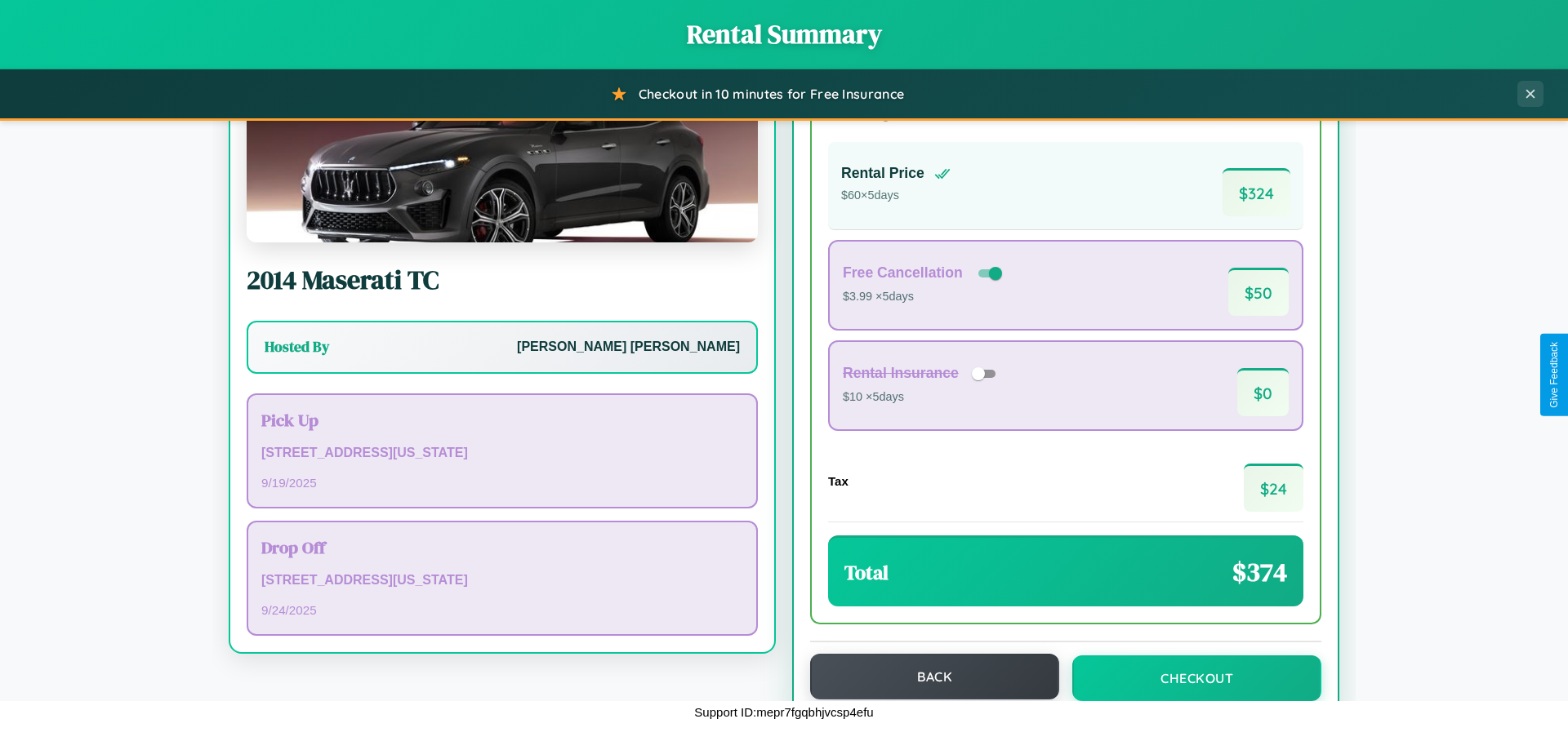
click at [927, 678] on button "Back" at bounding box center [934, 676] width 249 height 45
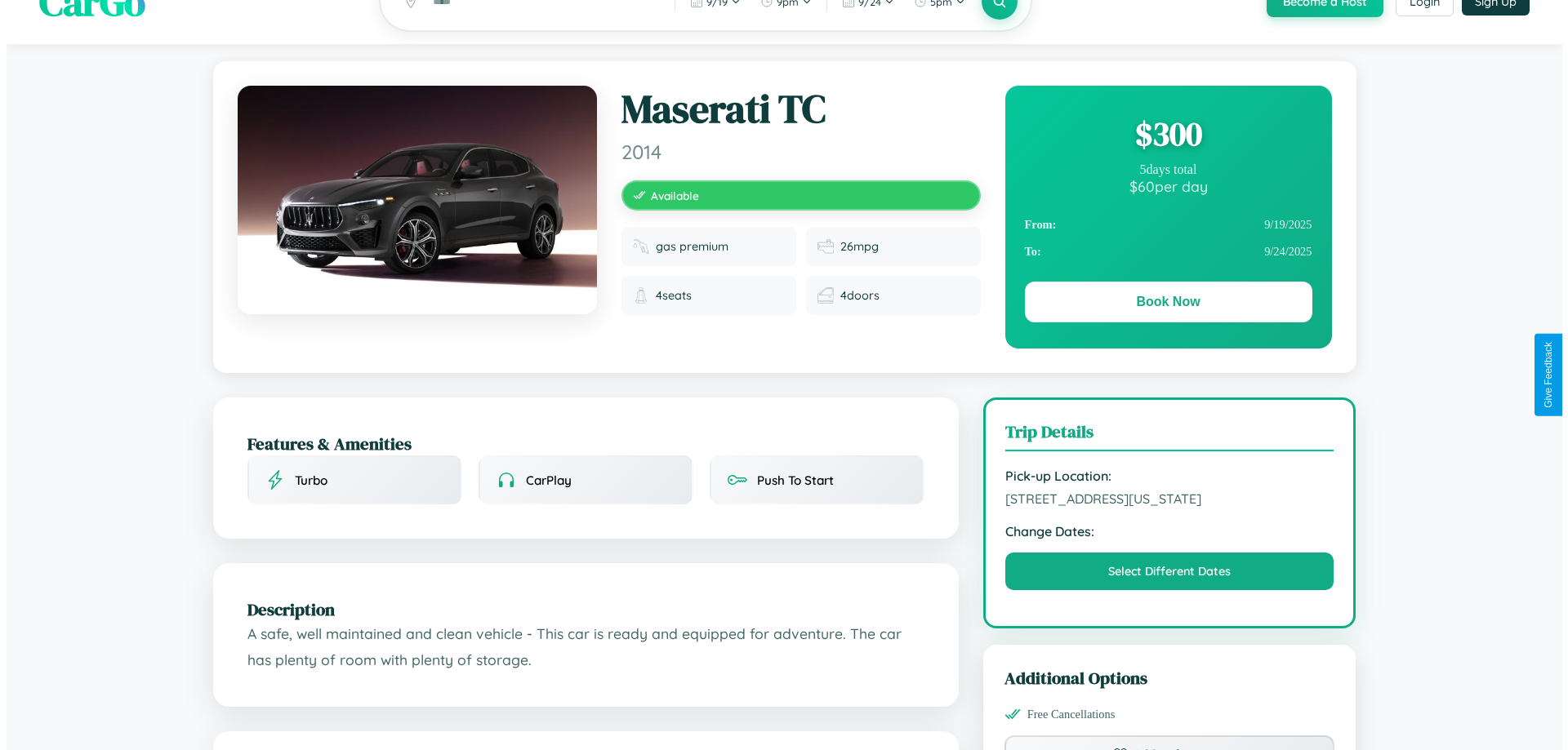
scroll to position [440, 0]
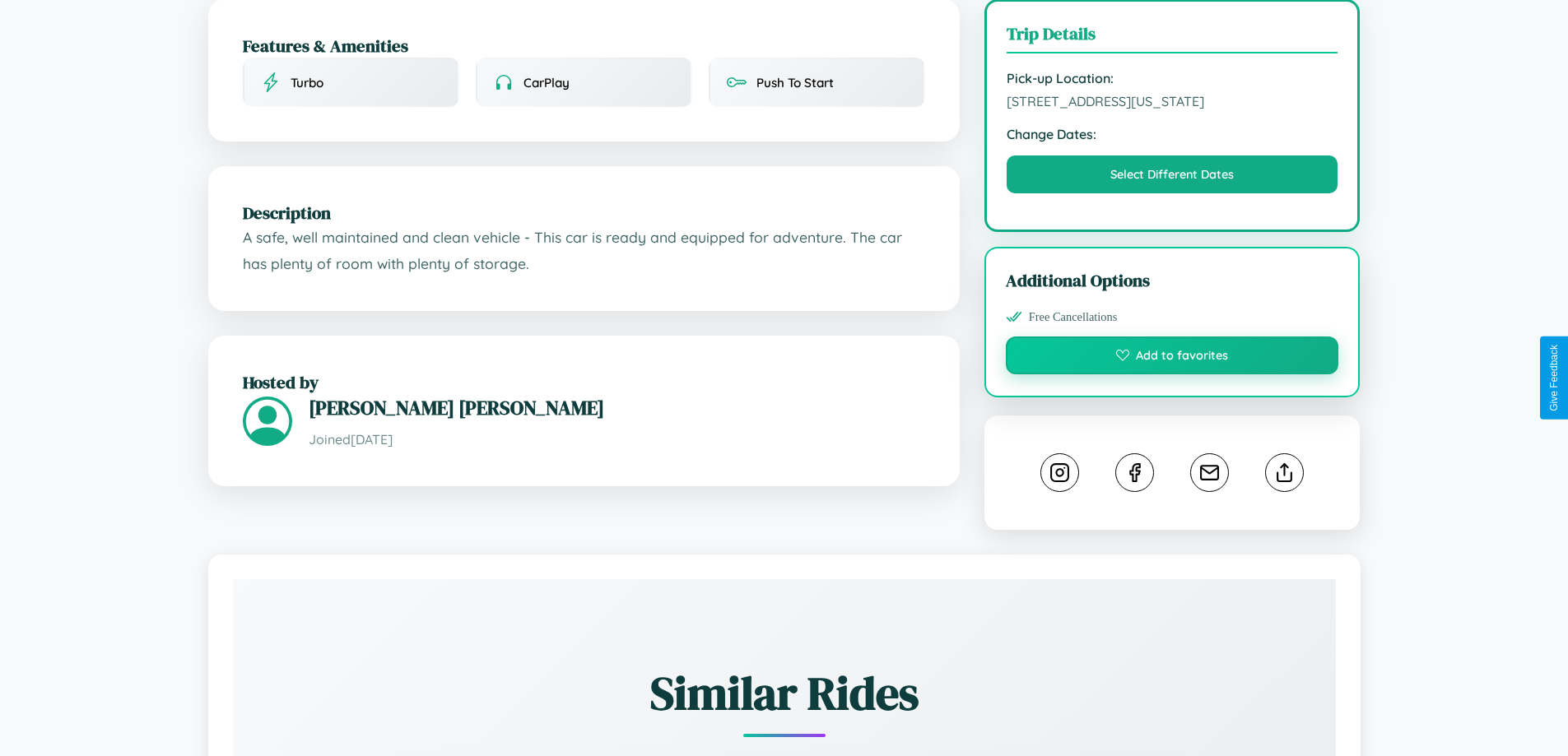
click at [1172, 375] on button "Add to favorites" at bounding box center [1172, 355] width 334 height 38
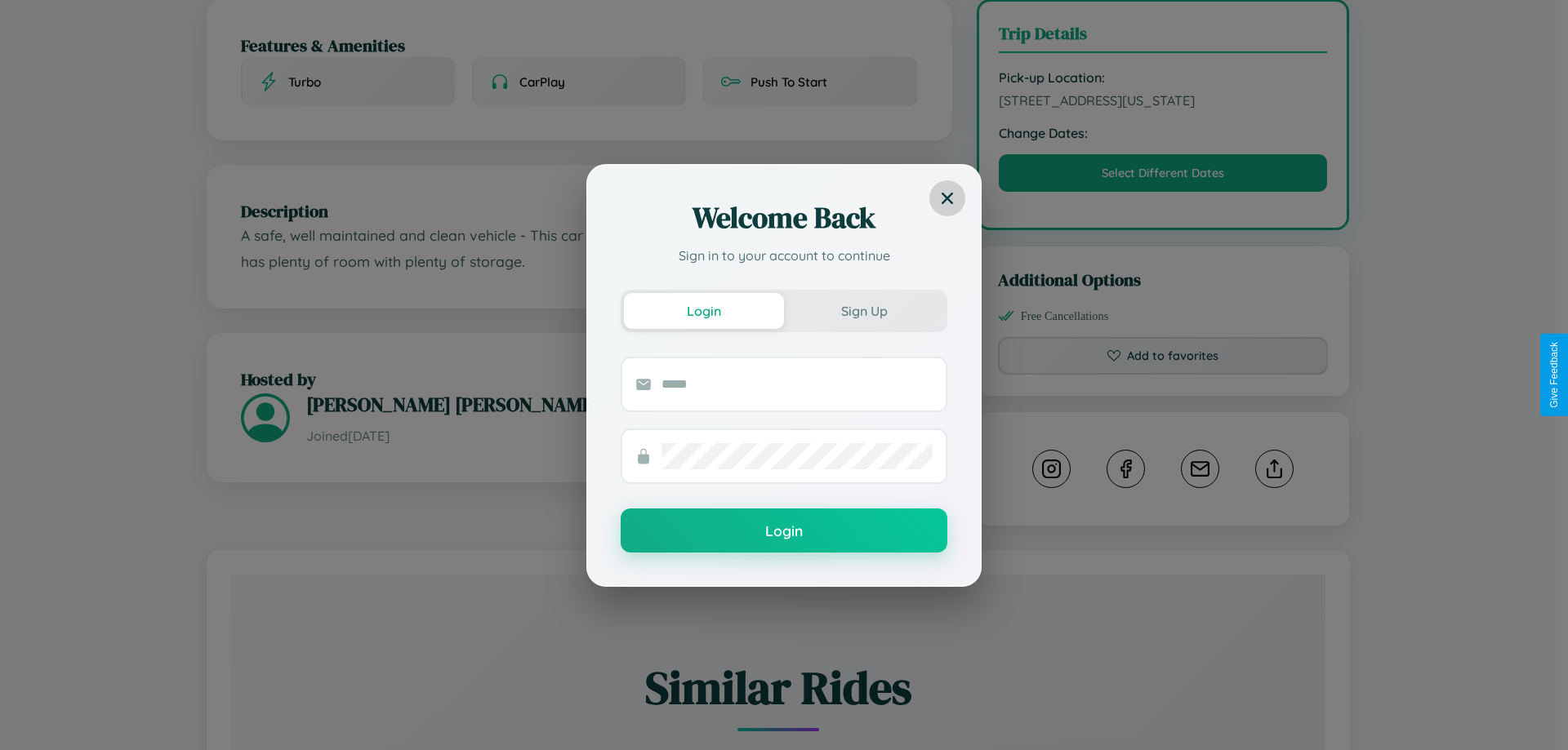
click at [948, 198] on icon at bounding box center [947, 198] width 12 height 12
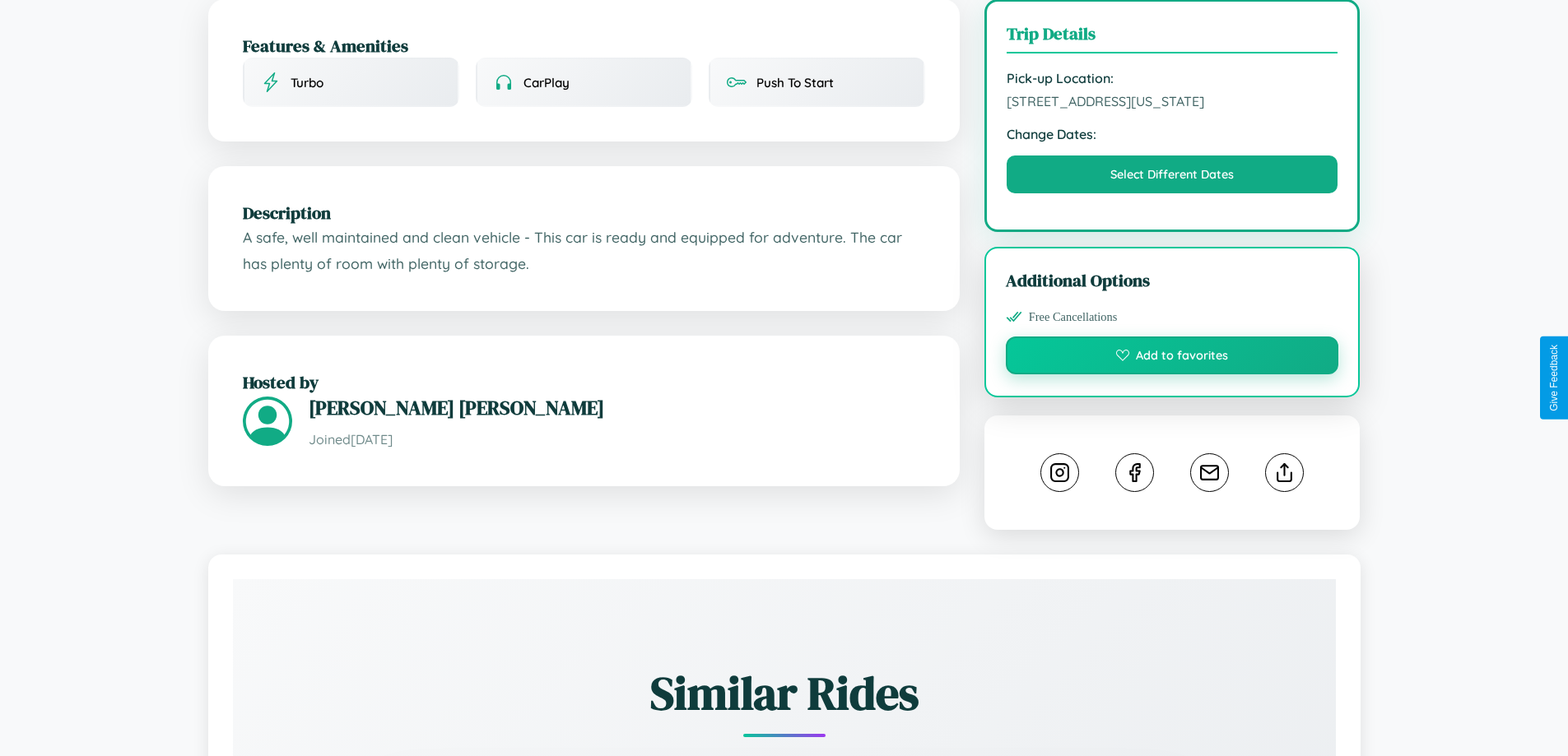
click at [1172, 375] on button "Add to favorites" at bounding box center [1172, 355] width 334 height 38
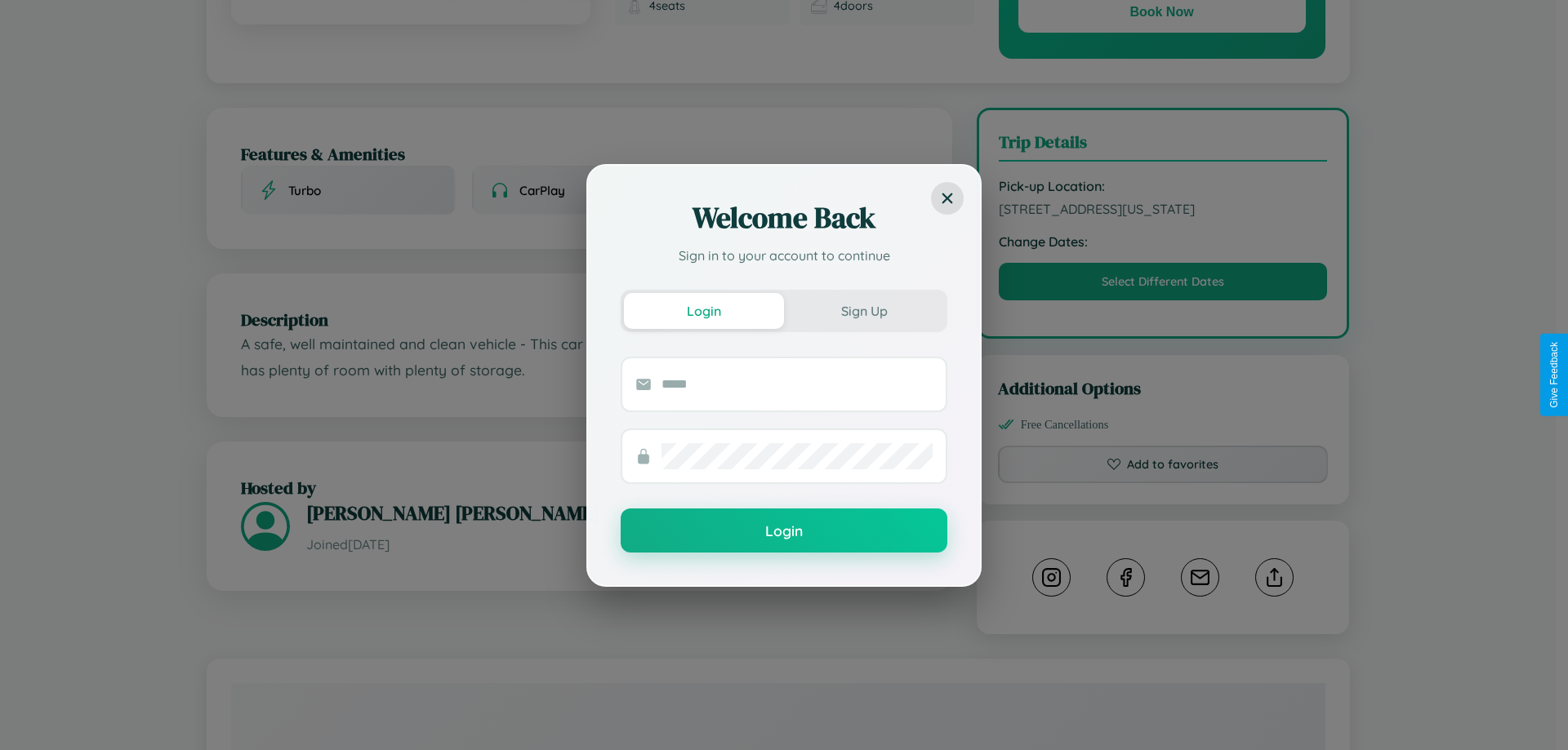
scroll to position [0, 0]
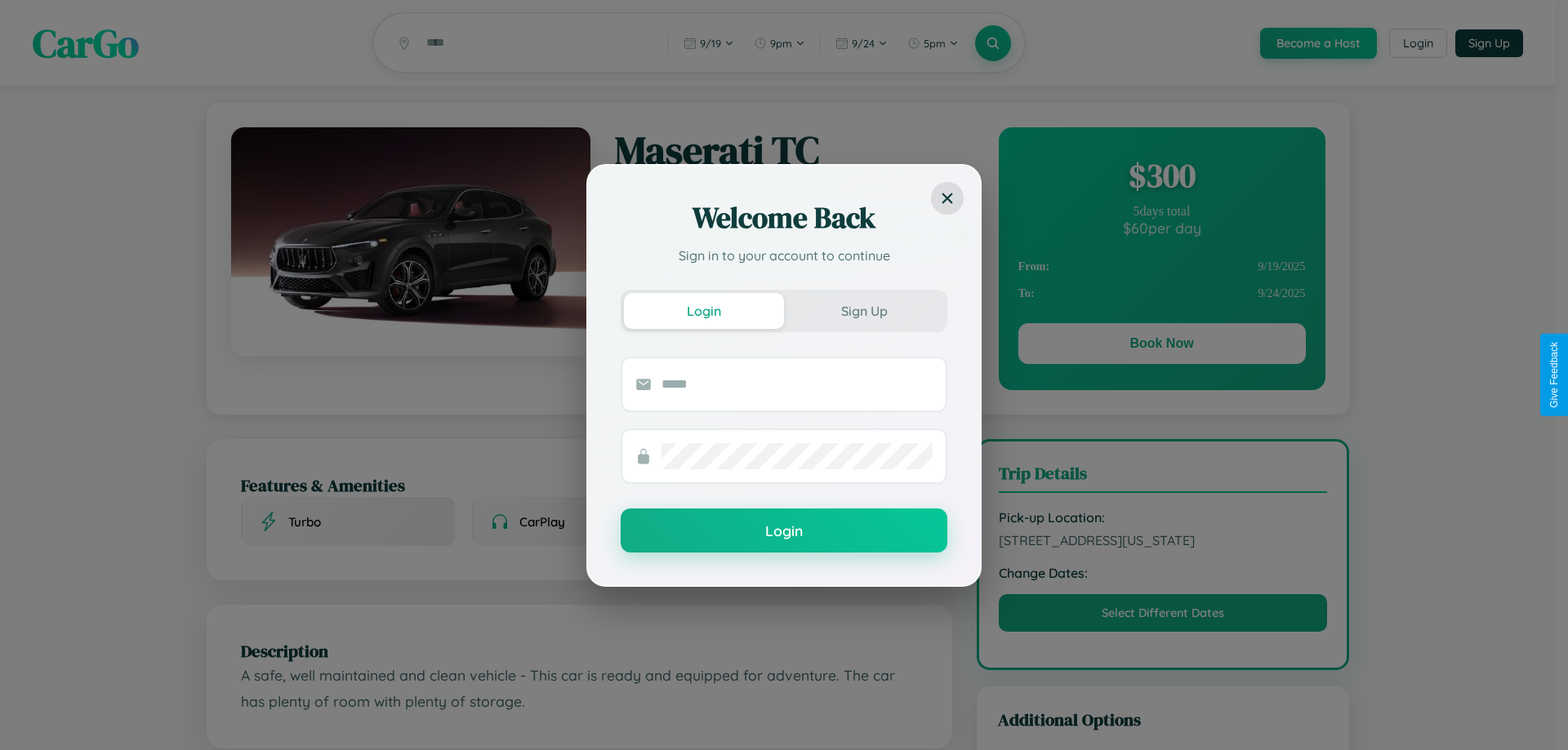
click at [1161, 346] on div "Welcome Back Sign in to your account to continue Login Sign Up Login" at bounding box center [784, 375] width 1568 height 750
